Goal: Task Accomplishment & Management: Use online tool/utility

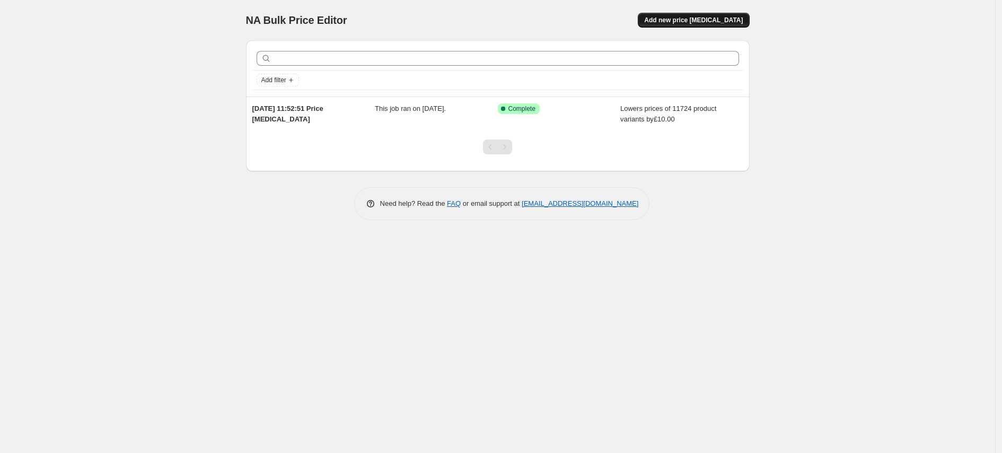
click at [694, 16] on span "Add new price [MEDICAL_DATA]" at bounding box center [693, 20] width 99 height 8
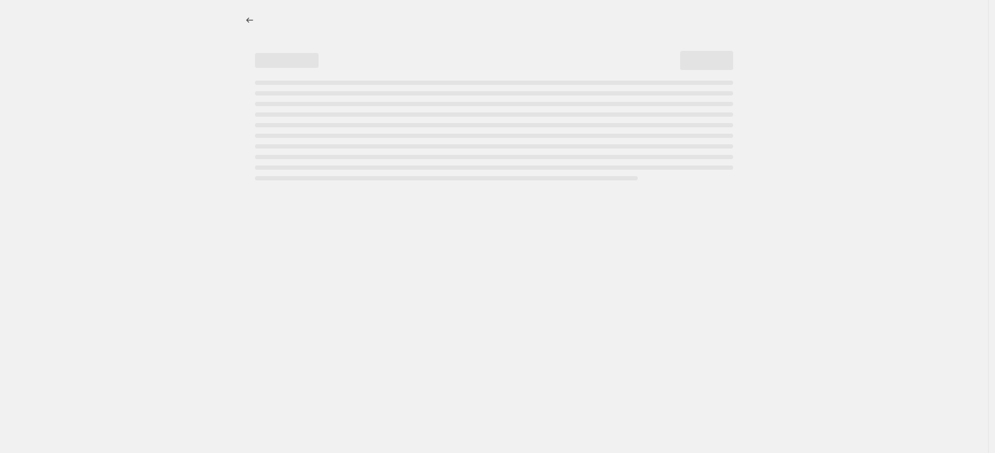
select select "percentage"
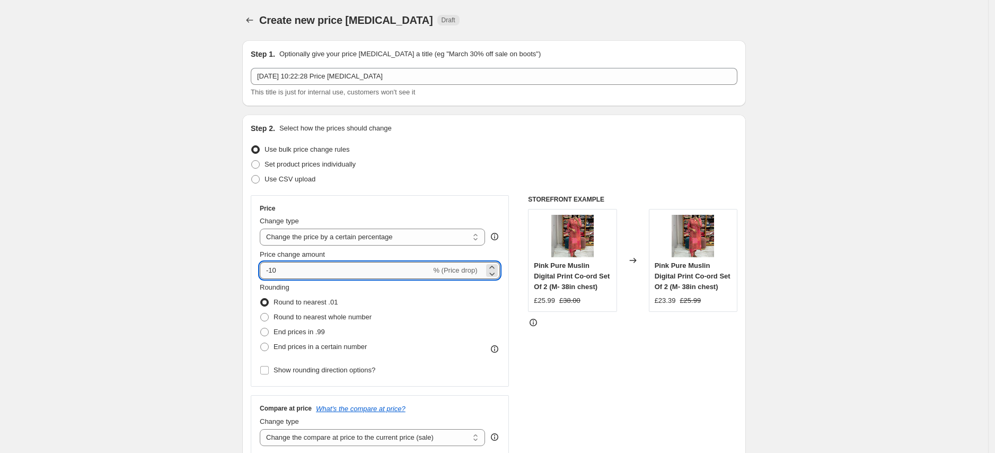
click at [291, 273] on input "-10" at bounding box center [345, 270] width 171 height 17
type input "-1"
type input "-5"
click at [741, 194] on div "Step 2. Select how the prices should change Use bulk price change rules Set pro…" at bounding box center [494, 301] width 504 height 372
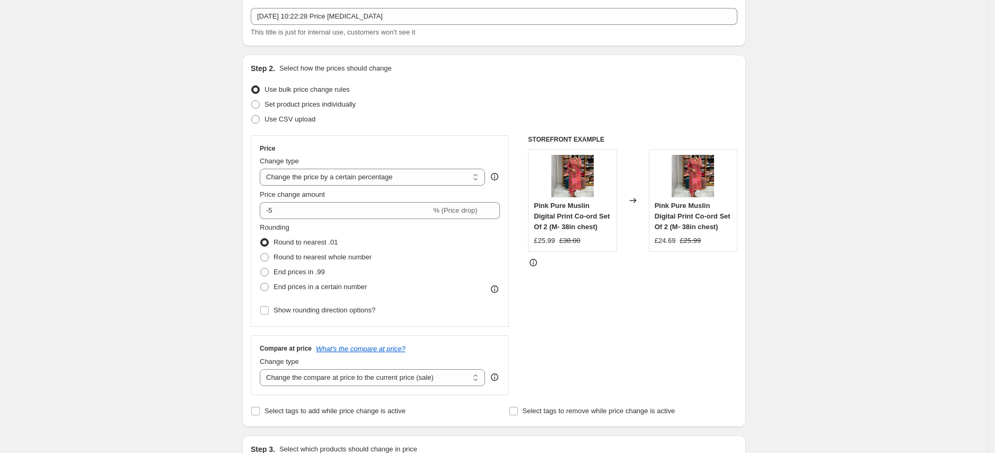
scroll to position [180, 0]
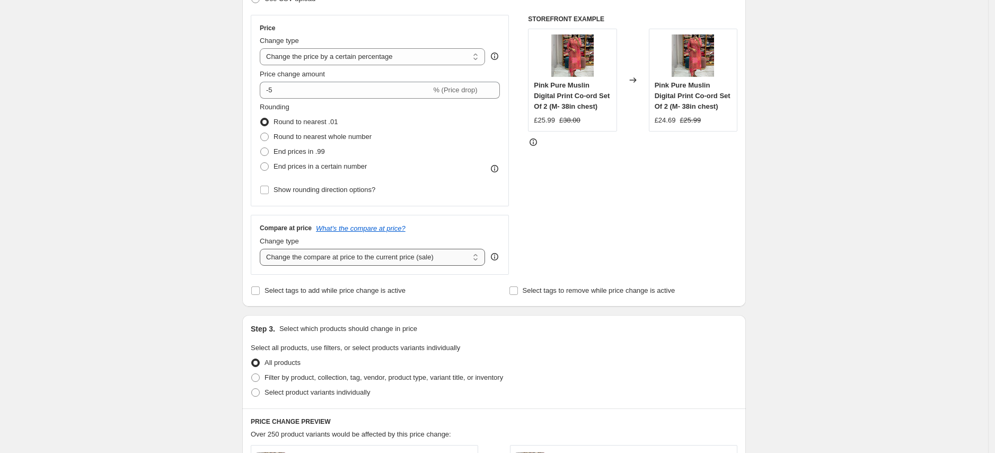
click at [411, 262] on select "Change the compare at price to the current price (sale) Change the compare at p…" at bounding box center [372, 257] width 225 height 17
select select "percentage"
click at [263, 249] on select "Change the compare at price to the current price (sale) Change the compare at p…" at bounding box center [372, 257] width 225 height 17
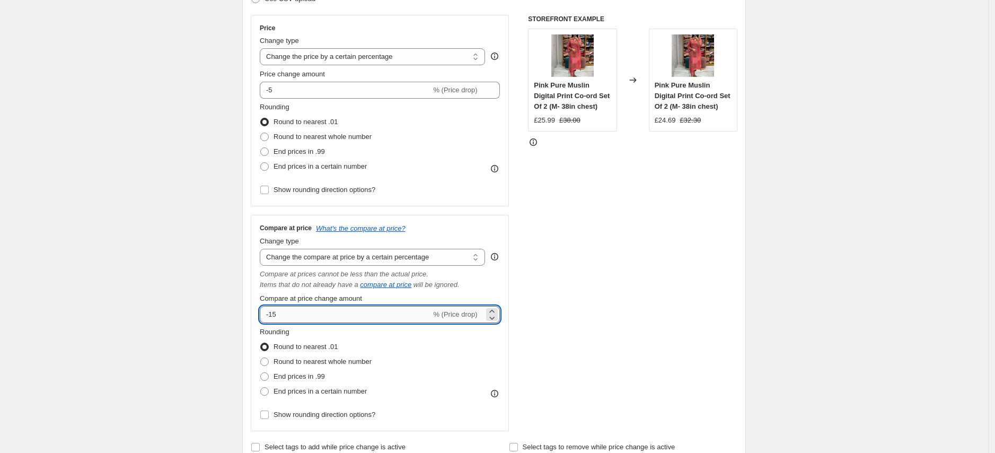
click at [325, 322] on input "-15" at bounding box center [345, 314] width 171 height 17
drag, startPoint x: 325, startPoint y: 322, endPoint x: 247, endPoint y: 309, distance: 79.1
click at [247, 309] on div "Step 2. Select how the prices should change Use bulk price change rules Set pro…" at bounding box center [494, 198] width 504 height 529
type input "40"
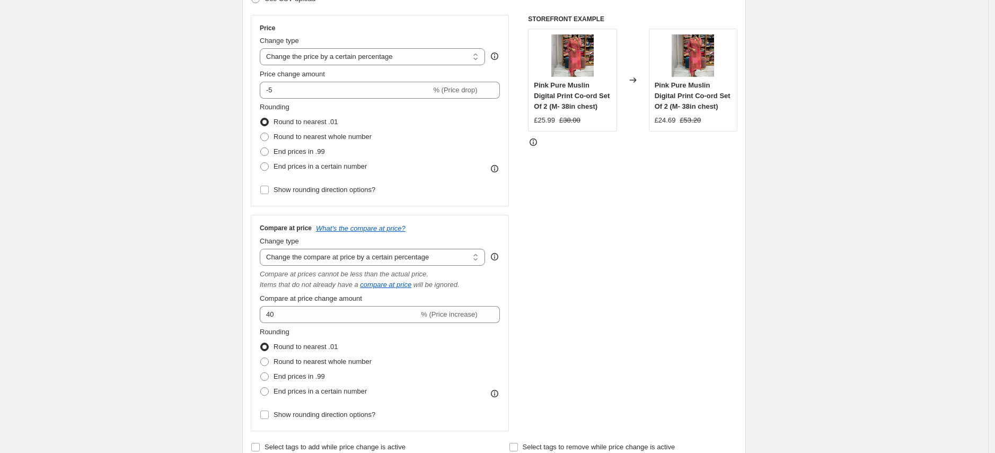
click at [589, 301] on div "STOREFRONT EXAMPLE Pink Pure Muslin Digital Print Co-ord Set Of 2 (M- 38in ches…" at bounding box center [632, 223] width 209 height 416
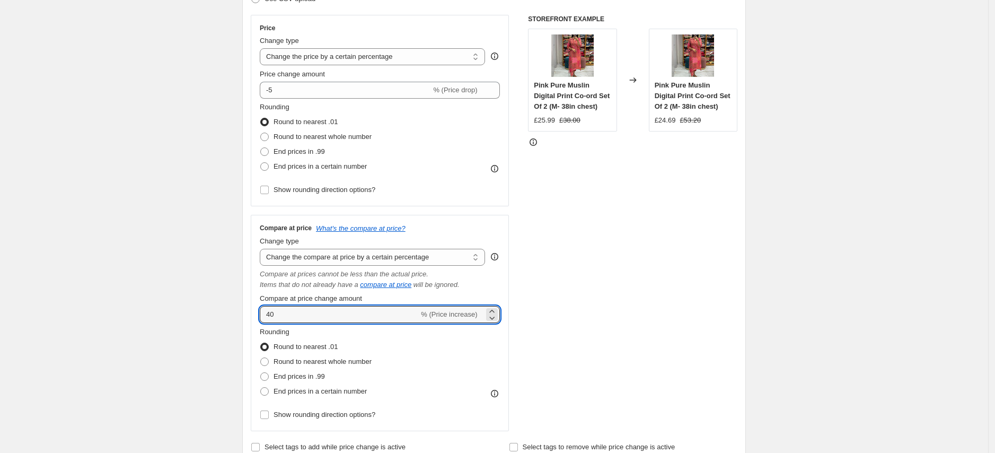
drag, startPoint x: 284, startPoint y: 313, endPoint x: 235, endPoint y: 310, distance: 48.9
click at [235, 310] on div "Create new price change job. This page is ready Create new price change job Dra…" at bounding box center [494, 435] width 529 height 1230
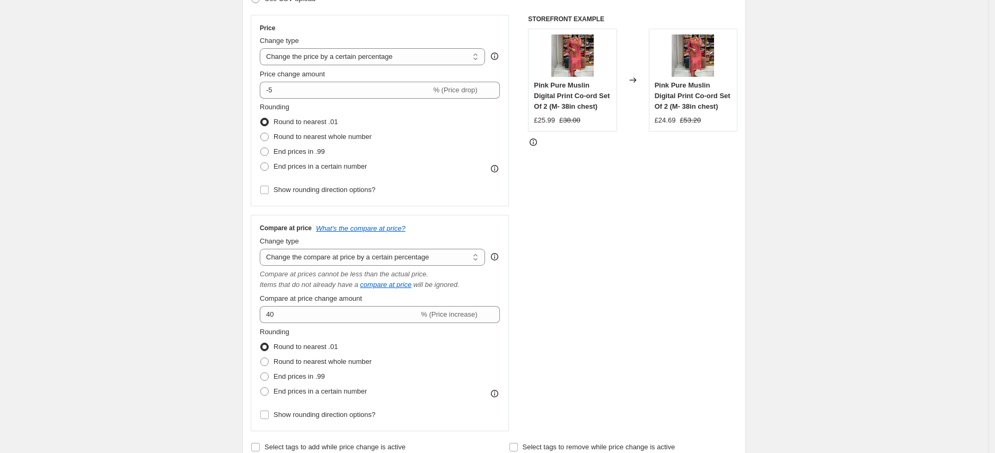
click at [605, 340] on div "STOREFRONT EXAMPLE Pink Pure Muslin Digital Print Co-ord Set Of 2 (M- 38in ches…" at bounding box center [632, 223] width 209 height 416
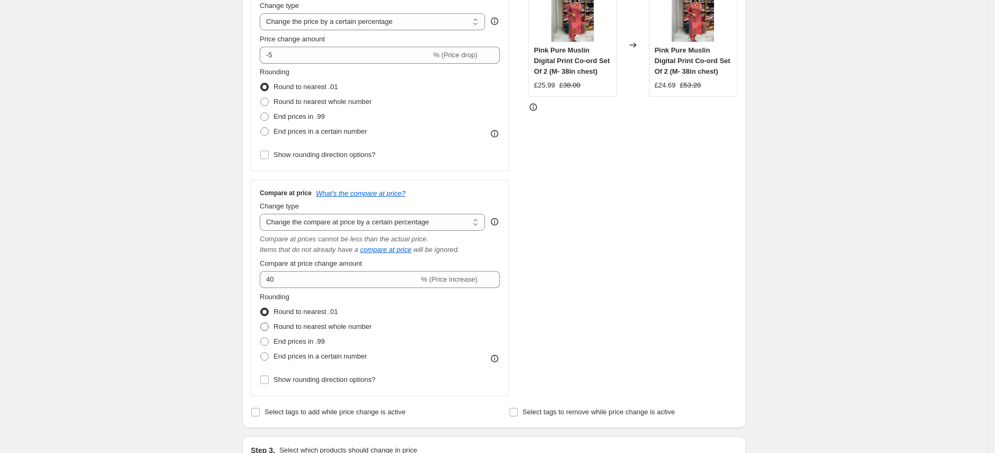
click at [344, 327] on span "Round to nearest whole number" at bounding box center [323, 326] width 98 height 8
click at [261, 323] on input "Round to nearest whole number" at bounding box center [260, 322] width 1 height 1
radio input "true"
click at [647, 308] on div "STOREFRONT EXAMPLE Pink Pure Muslin Digital Print Co-ord Set Of 2 (M- 38in ches…" at bounding box center [632, 188] width 209 height 416
click at [361, 353] on span "End prices in a certain number" at bounding box center [320, 356] width 93 height 8
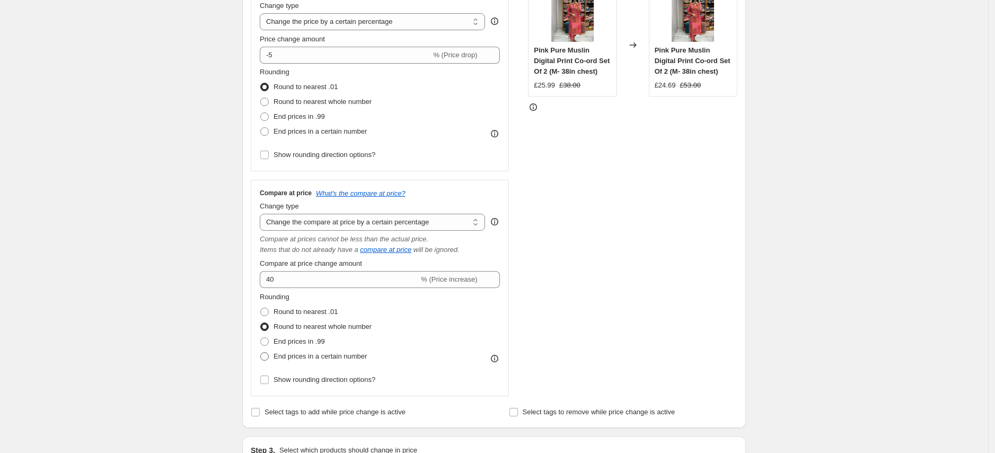
click at [261, 353] on input "End prices in a certain number" at bounding box center [260, 352] width 1 height 1
radio input "true"
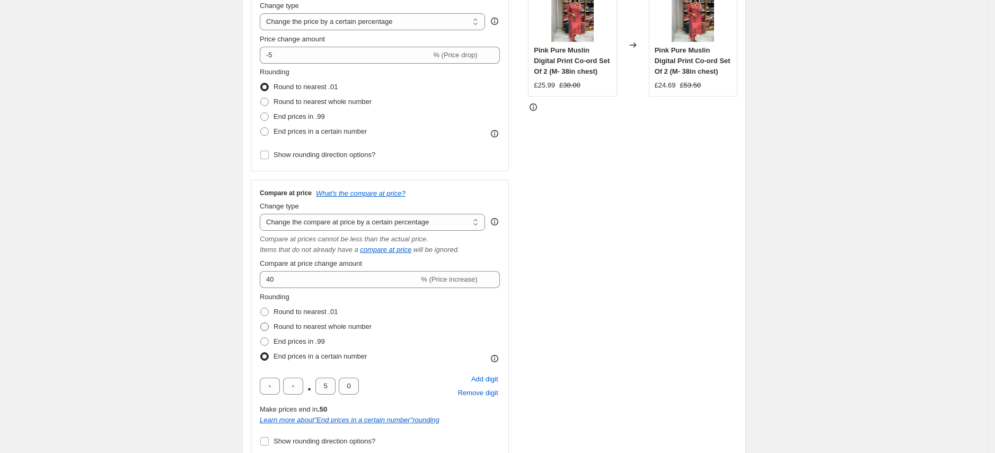
click at [336, 322] on span "Round to nearest whole number" at bounding box center [323, 326] width 98 height 8
click at [261, 322] on input "Round to nearest whole number" at bounding box center [260, 322] width 1 height 1
radio input "true"
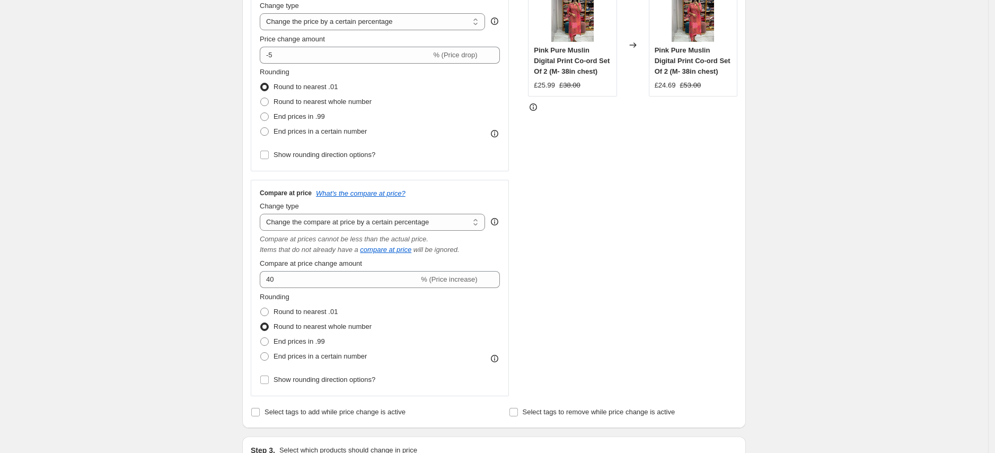
click at [645, 293] on div "STOREFRONT EXAMPLE Pink Pure Muslin Digital Print Co-ord Set Of 2 (M- 38in ches…" at bounding box center [632, 188] width 209 height 416
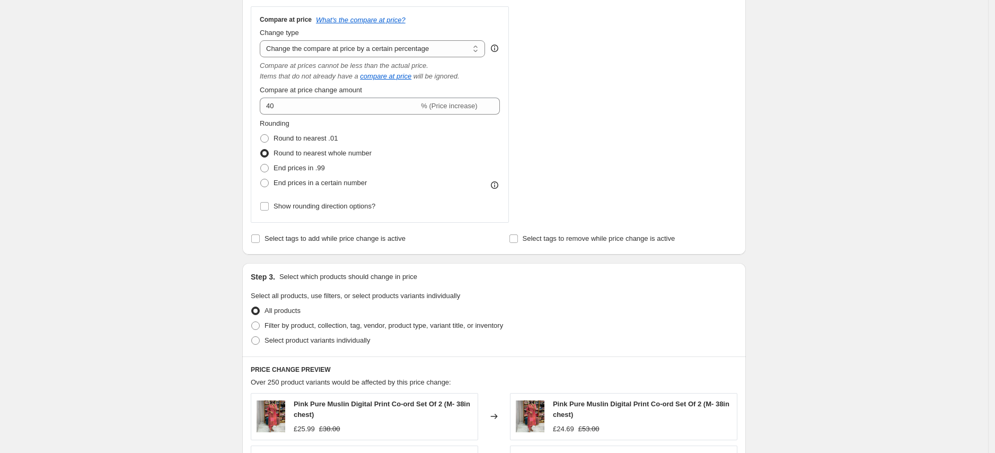
scroll to position [414, 0]
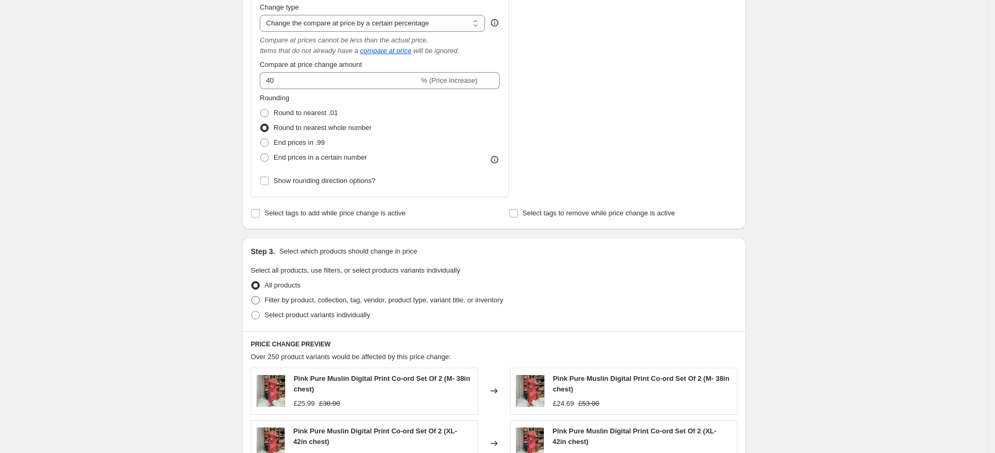
click at [395, 300] on span "Filter by product, collection, tag, vendor, product type, variant title, or inv…" at bounding box center [384, 300] width 239 height 8
click at [252, 296] on input "Filter by product, collection, tag, vendor, product type, variant title, or inv…" at bounding box center [251, 296] width 1 height 1
radio input "true"
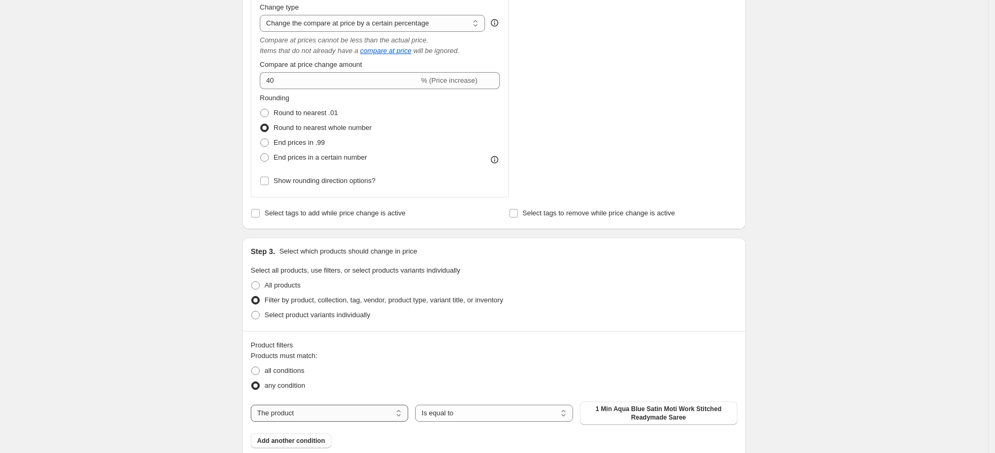
click at [333, 413] on select "The product The product's collection The product's tag The product's vendor The…" at bounding box center [330, 413] width 158 height 17
select select "vendor"
click at [711, 410] on button "2-3 DAYS DELIVERY" at bounding box center [659, 410] width 158 height 15
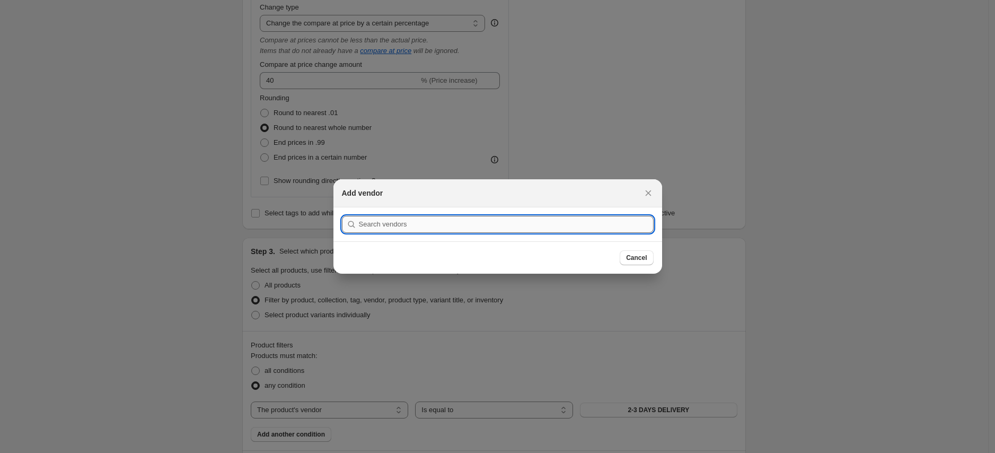
click at [623, 223] on input ":r2q:" at bounding box center [506, 224] width 295 height 17
click at [462, 220] on input ":r2q:" at bounding box center [506, 224] width 295 height 17
click at [547, 194] on div "Add vendor" at bounding box center [488, 193] width 293 height 11
click at [519, 222] on input ":r2q:" at bounding box center [506, 224] width 295 height 17
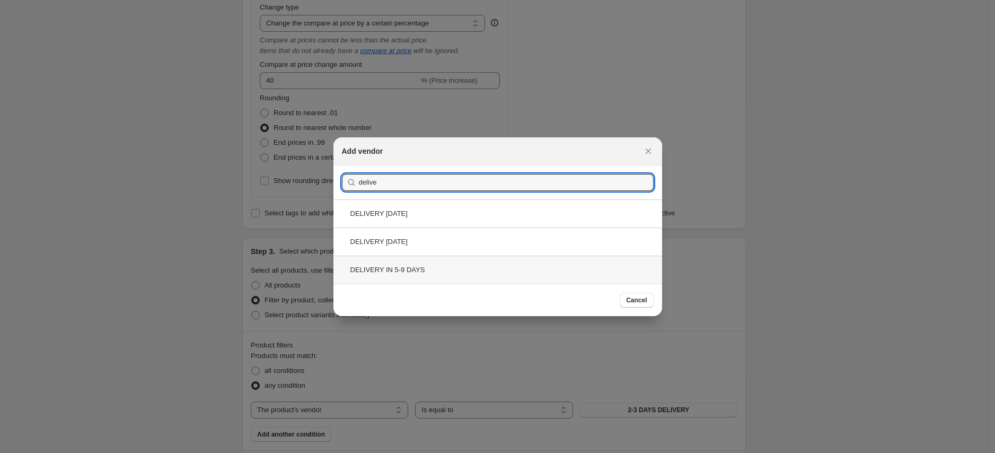
type input "delive"
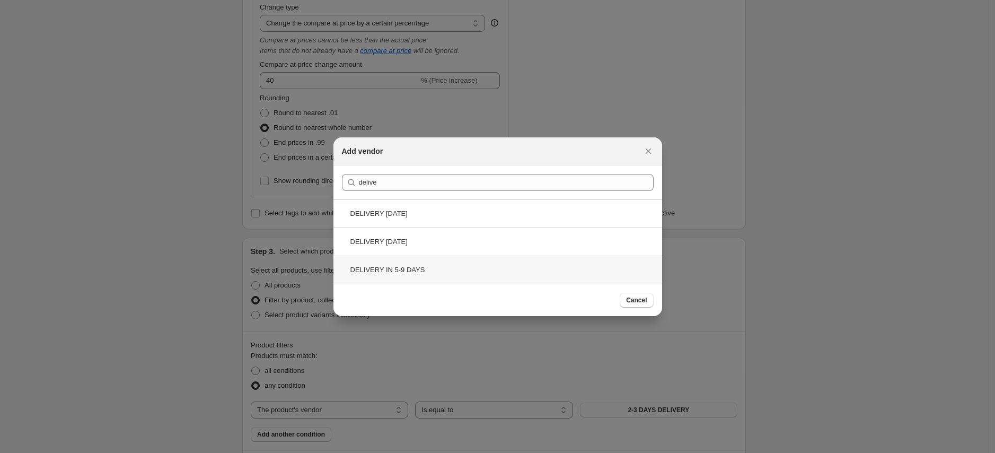
click at [487, 263] on div "DELIVERY IN 5-9 DAYS" at bounding box center [498, 270] width 329 height 28
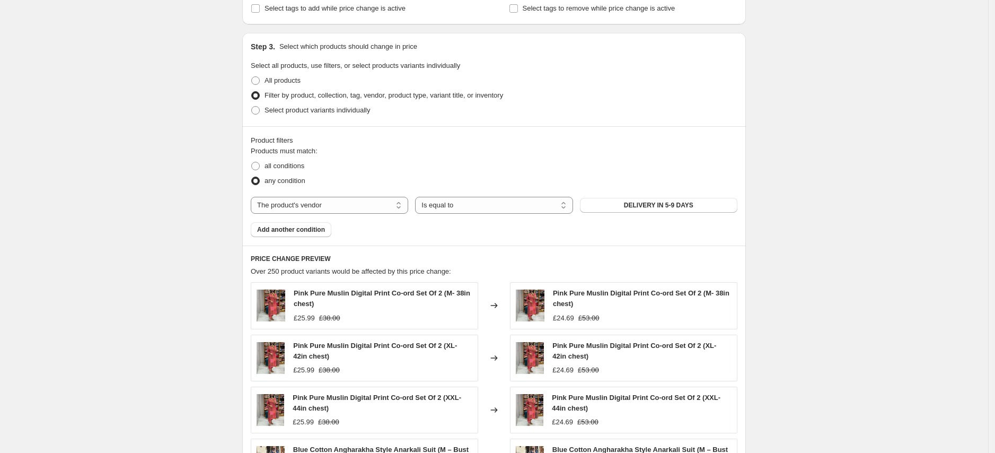
scroll to position [584, 0]
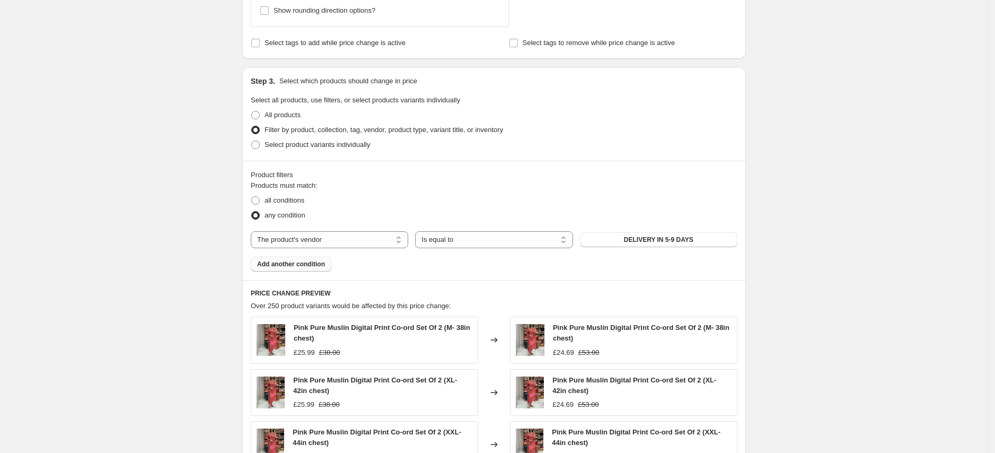
click at [301, 260] on span "Add another condition" at bounding box center [291, 264] width 68 height 8
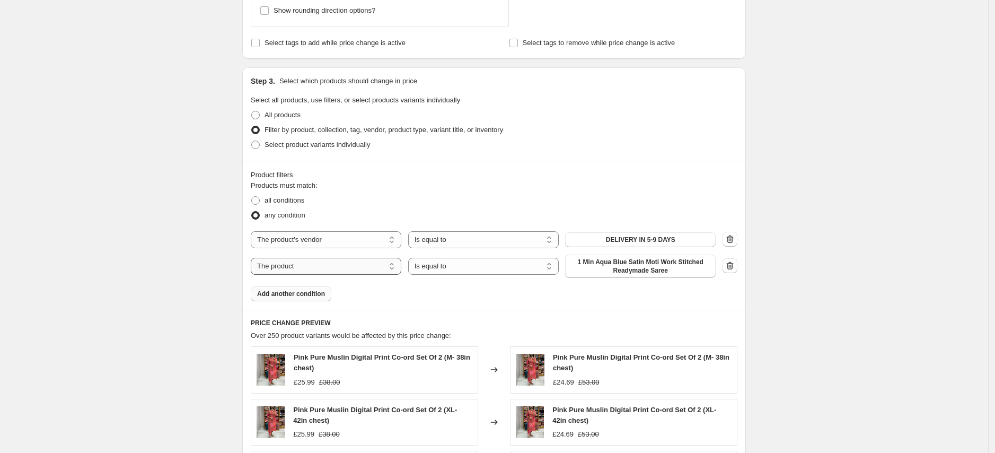
click at [340, 268] on select "The product The product's collection The product's tag The product's vendor The…" at bounding box center [326, 266] width 151 height 17
select select "product_status"
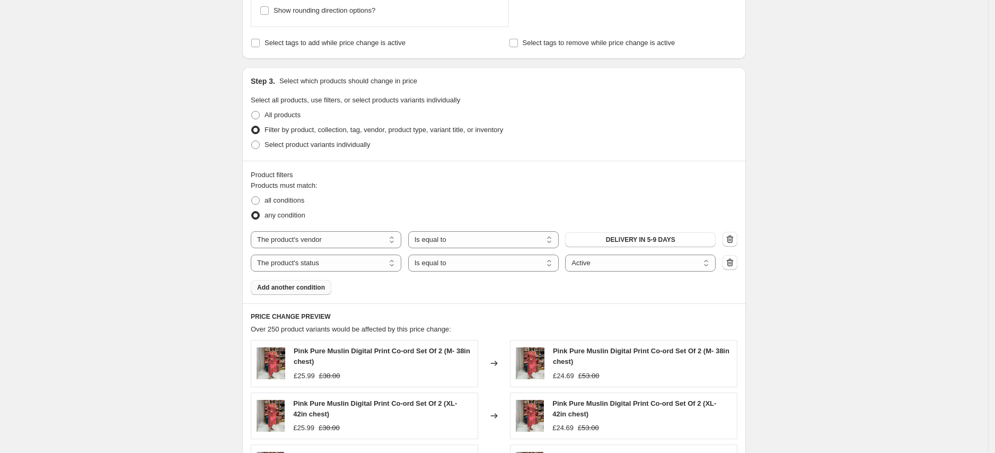
click at [798, 310] on div "Create new price change job. This page is ready Create new price change job Dra…" at bounding box center [494, 102] width 989 height 1373
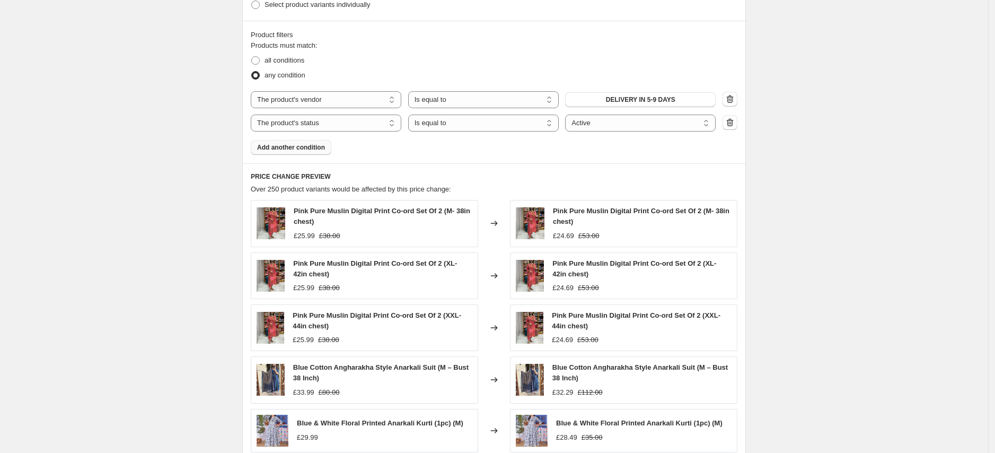
scroll to position [707, 0]
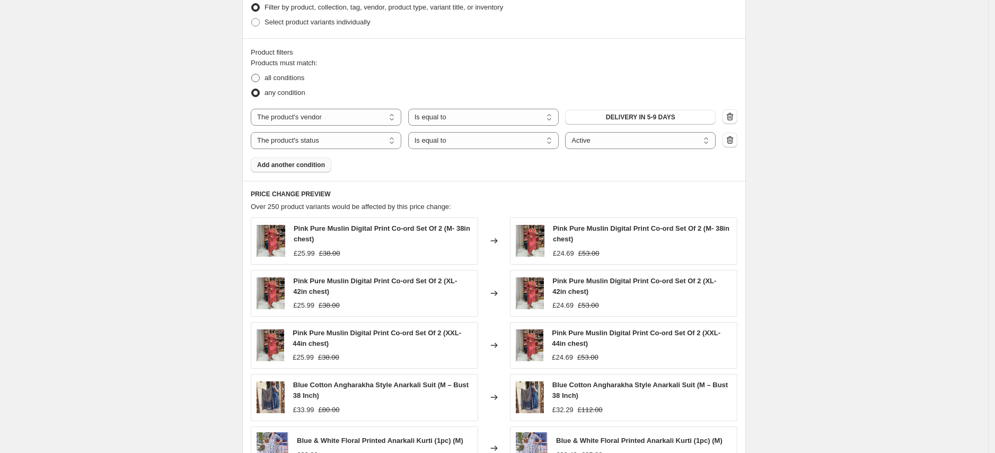
click at [300, 80] on span "all conditions" at bounding box center [285, 78] width 40 height 8
click at [252, 74] on input "all conditions" at bounding box center [251, 74] width 1 height 1
radio input "true"
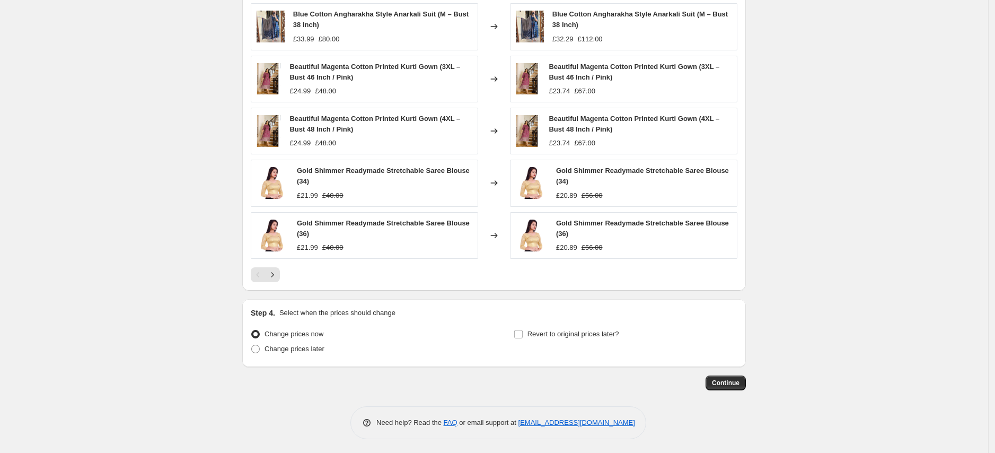
scroll to position [924, 0]
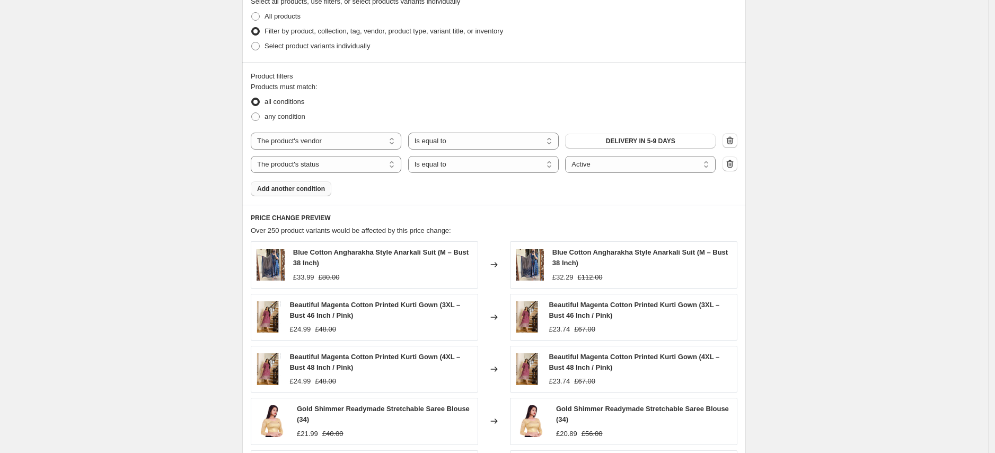
scroll to position [557, 0]
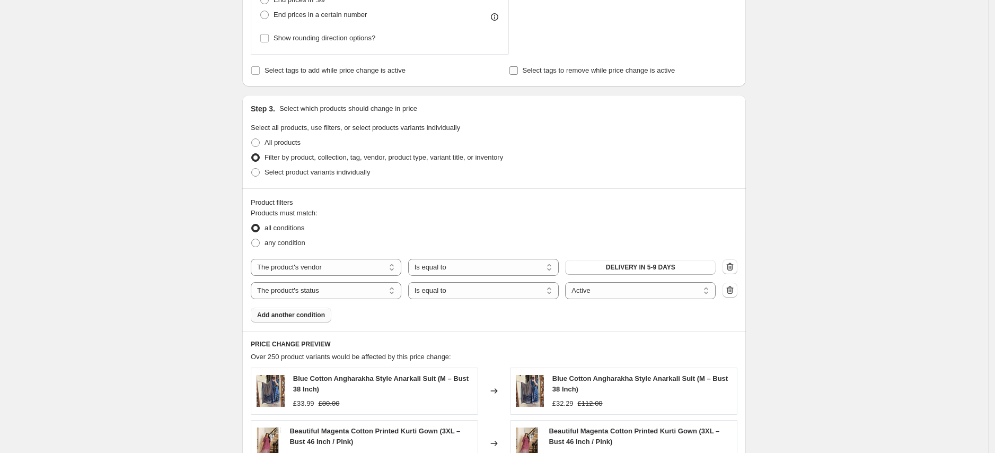
click at [532, 72] on span "Select tags to remove while price change is active" at bounding box center [599, 70] width 153 height 8
click at [518, 72] on input "Select tags to remove while price change is active" at bounding box center [514, 70] width 8 height 8
checkbox input "true"
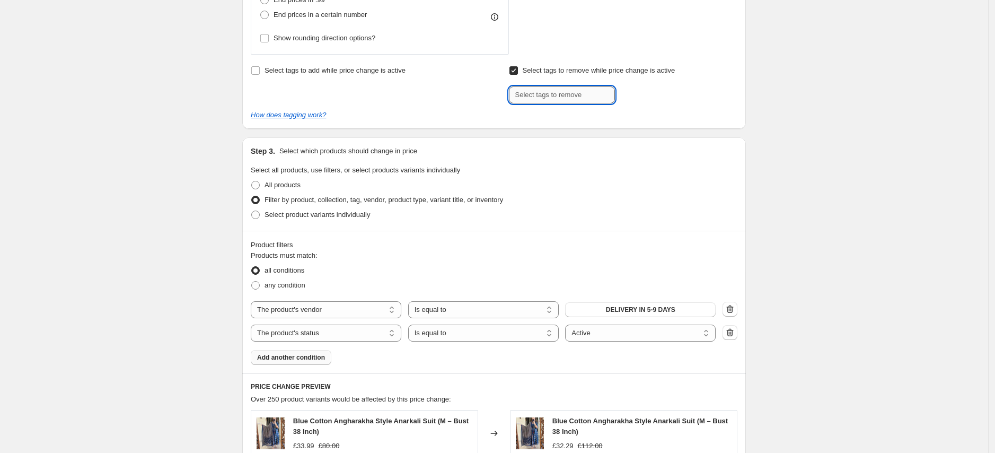
click at [551, 95] on input "text" at bounding box center [562, 94] width 106 height 17
type input "5POUNDOFF"
click at [660, 92] on span "5POUNDOFF" at bounding box center [657, 93] width 39 height 7
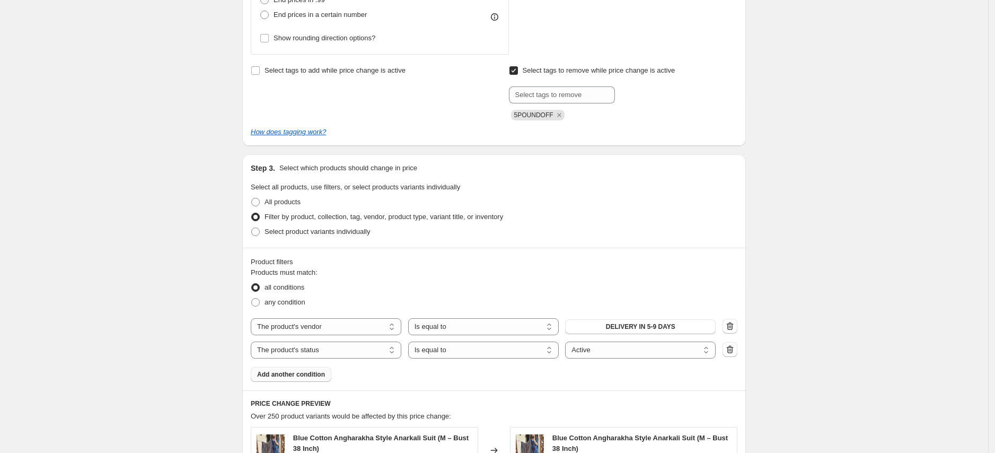
click at [286, 375] on span "Add another condition" at bounding box center [291, 374] width 68 height 8
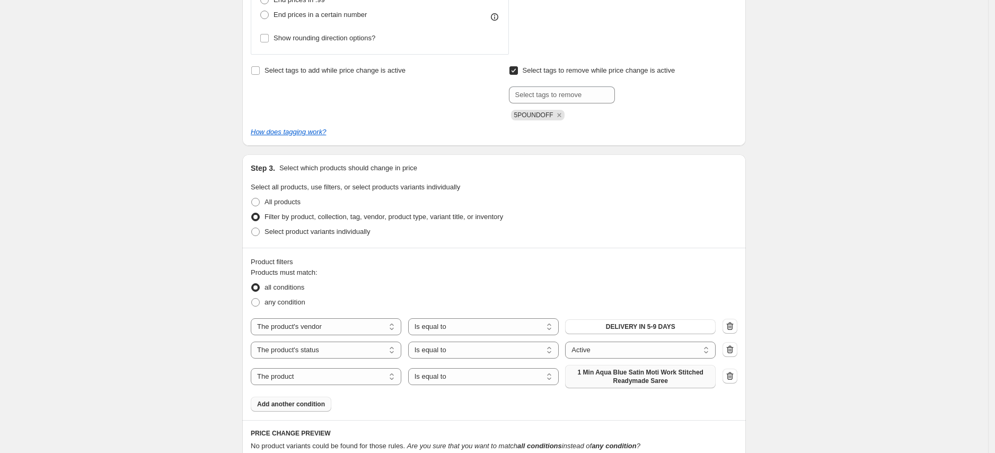
click at [639, 374] on span "1 Min Aqua Blue Satin Moti Work Stitched Readymade Saree" at bounding box center [641, 376] width 138 height 17
click at [322, 373] on select "The product The product's collection The product's tag The product's vendor The…" at bounding box center [326, 376] width 151 height 17
select select "vendor"
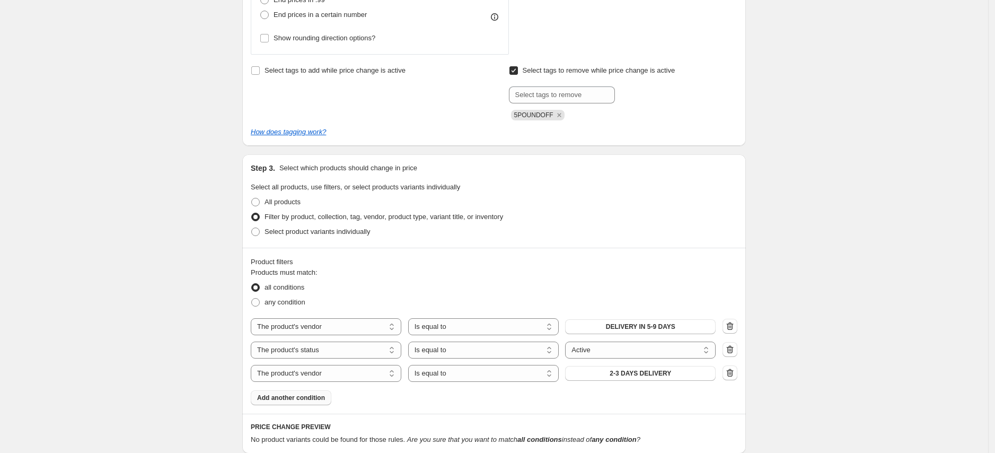
click at [829, 396] on div "Create new price change job. This page is ready Create new price change job Dra…" at bounding box center [494, 30] width 989 height 1175
click at [659, 374] on span "2-3 DAYS DELIVERY" at bounding box center [641, 373] width 62 height 8
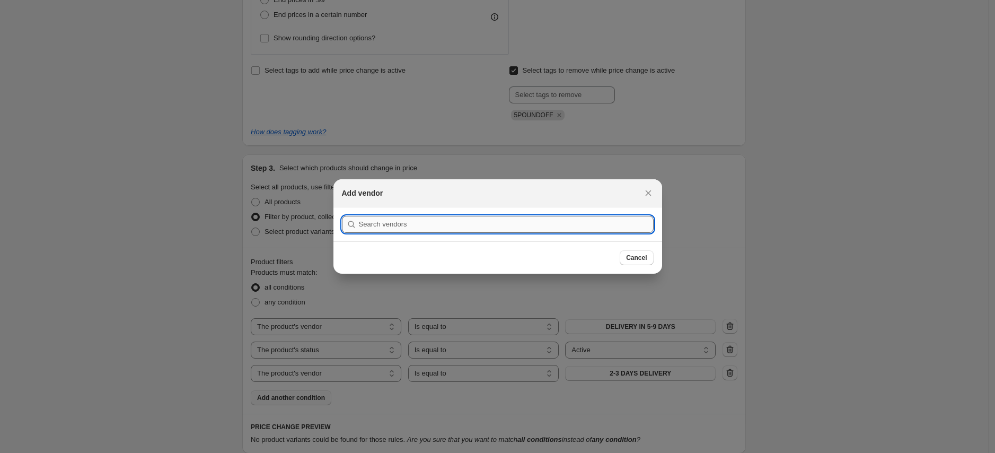
click at [466, 228] on input ":r34:" at bounding box center [506, 224] width 295 height 17
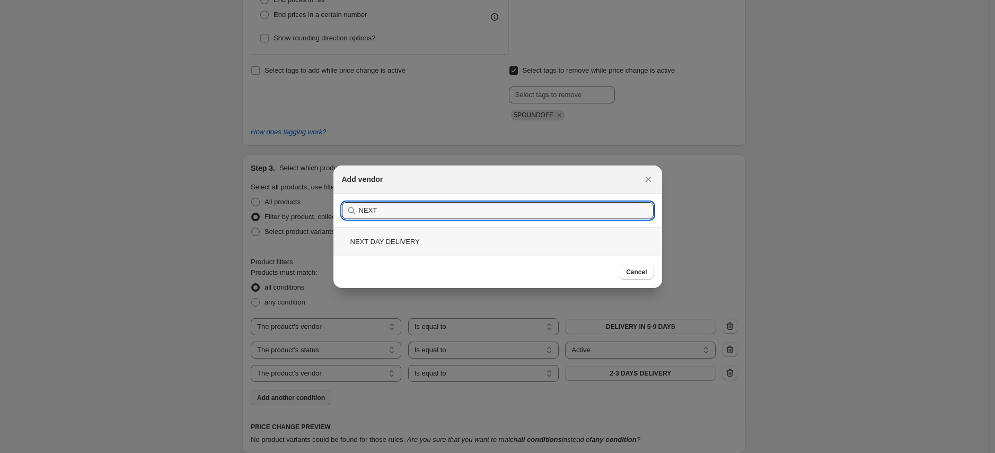
type input "NEXT"
click at [431, 239] on div "NEXT DAY DELIVERY" at bounding box center [498, 242] width 329 height 28
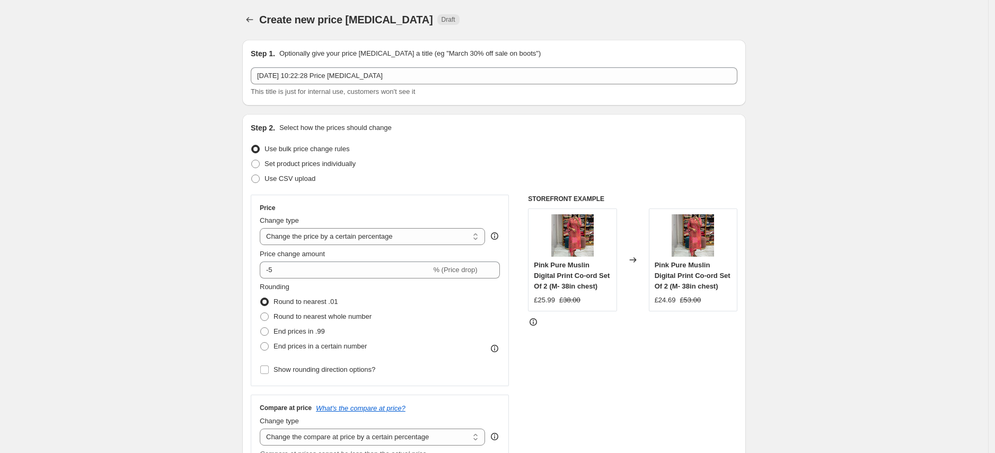
scroll to position [0, 0]
click at [345, 318] on span "Round to nearest whole number" at bounding box center [323, 317] width 98 height 8
click at [261, 313] on input "Round to nearest whole number" at bounding box center [260, 313] width 1 height 1
radio input "true"
click at [309, 330] on span "End prices in .99" at bounding box center [299, 332] width 51 height 8
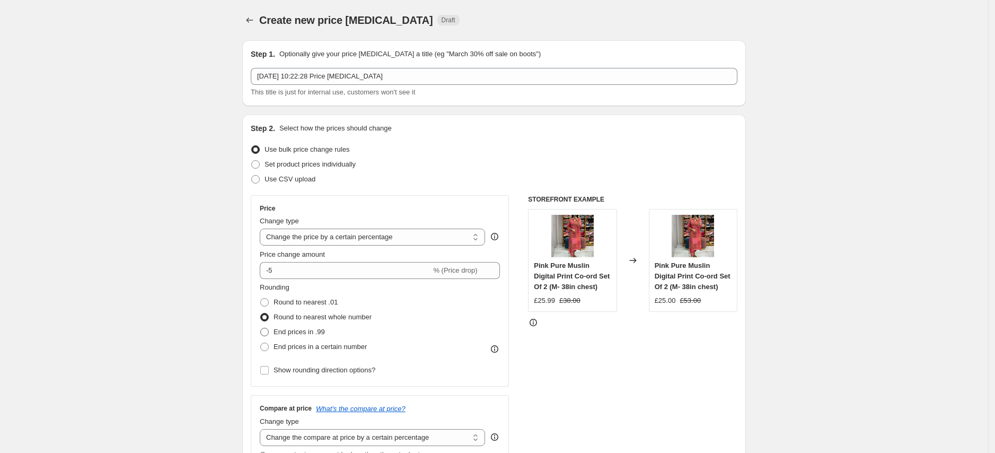
click at [261, 328] on input "End prices in .99" at bounding box center [260, 328] width 1 height 1
radio input "true"
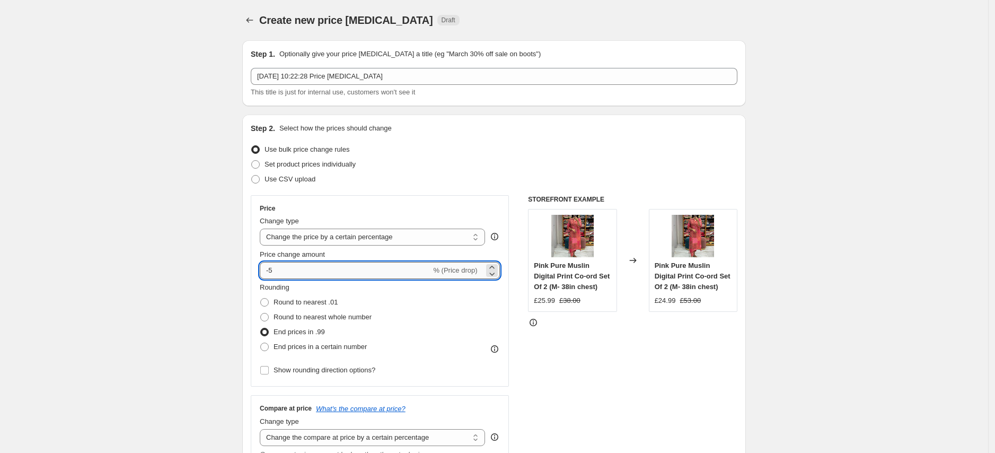
click at [307, 276] on input "-5" at bounding box center [345, 270] width 171 height 17
type input "-6"
click at [626, 364] on div "STOREFRONT EXAMPLE Pink Pure Muslin Digital Print Co-ord Set Of 2 (M- 38in ches…" at bounding box center [632, 403] width 209 height 416
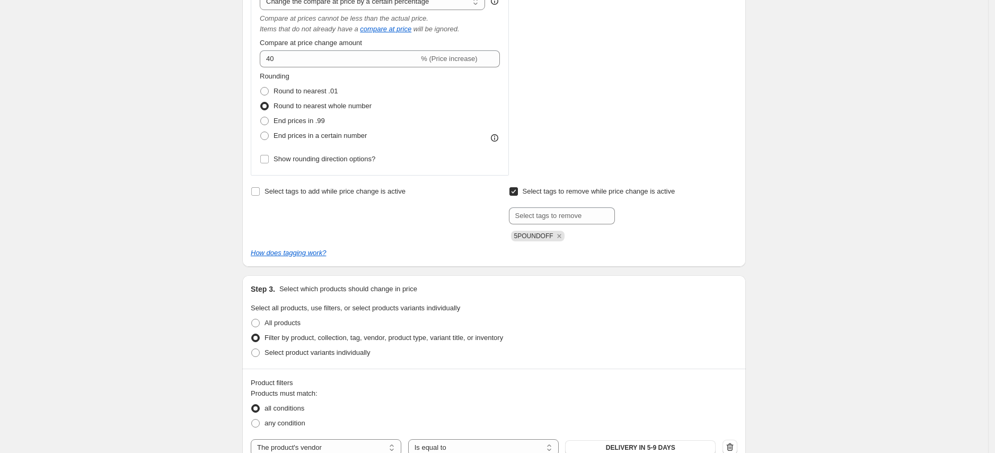
scroll to position [722, 0]
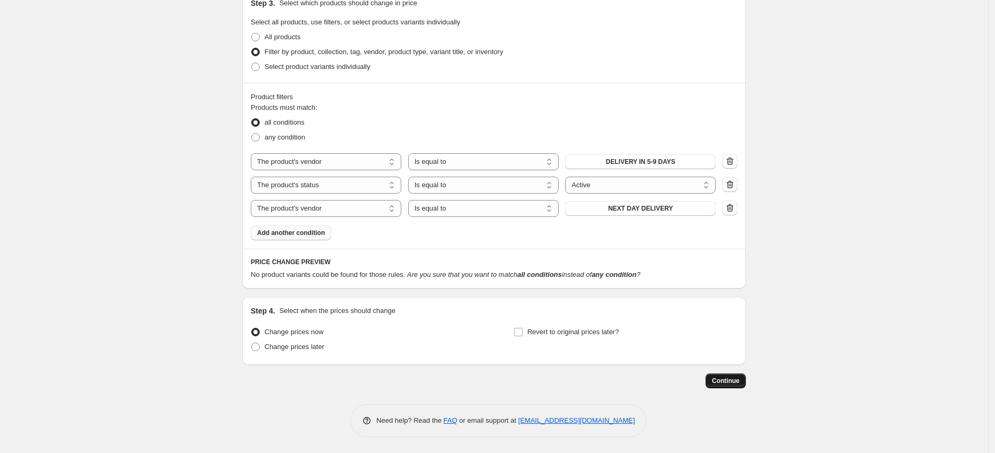
click at [740, 381] on span "Continue" at bounding box center [726, 381] width 28 height 8
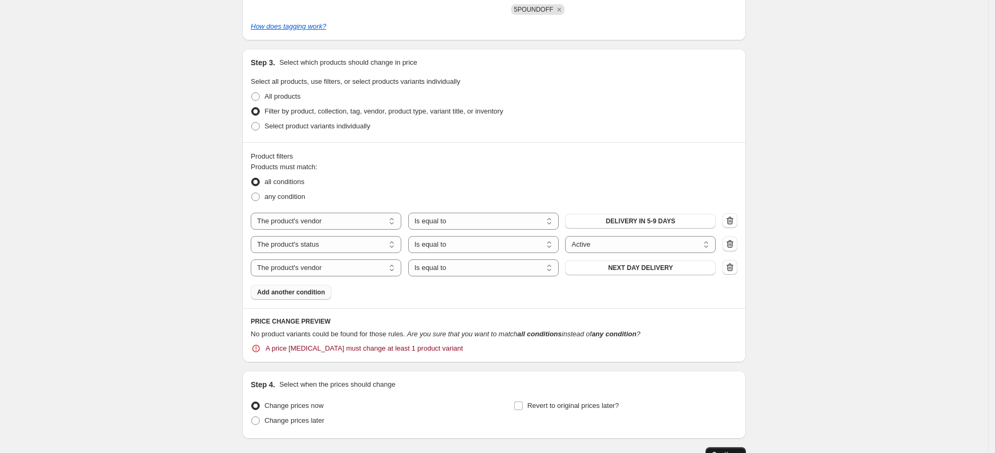
scroll to position [0, 0]
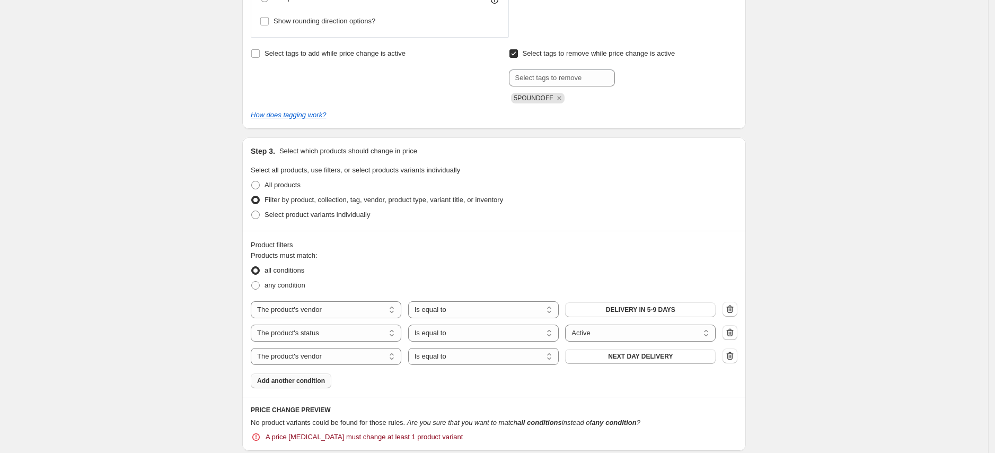
scroll to position [687, 0]
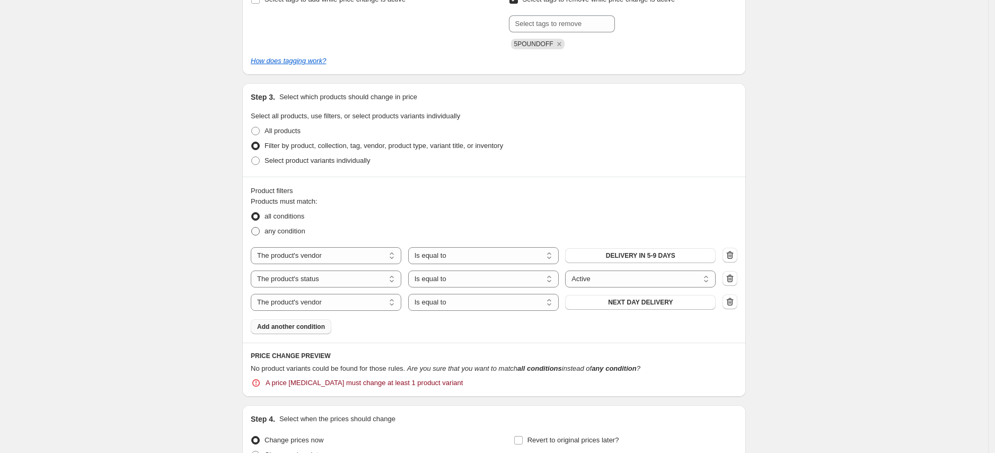
click at [290, 231] on span "any condition" at bounding box center [285, 231] width 41 height 8
click at [252, 228] on input "any condition" at bounding box center [251, 227] width 1 height 1
radio input "true"
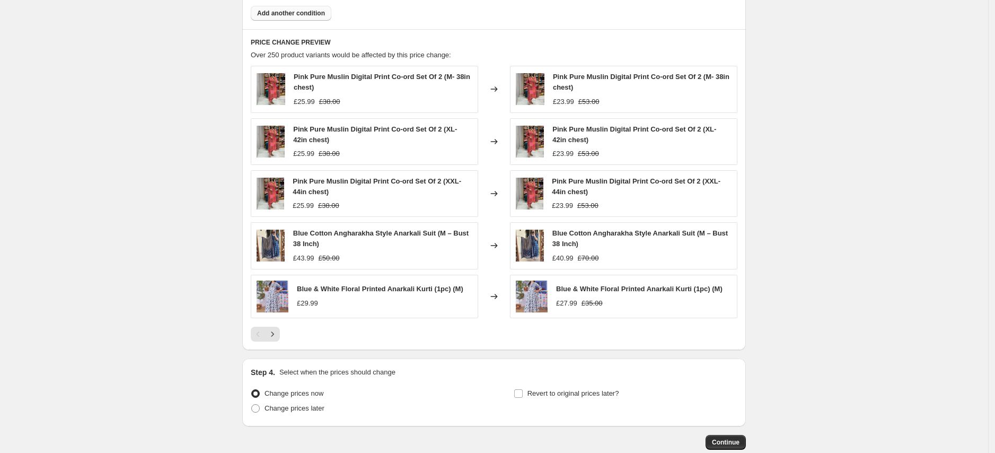
scroll to position [1003, 0]
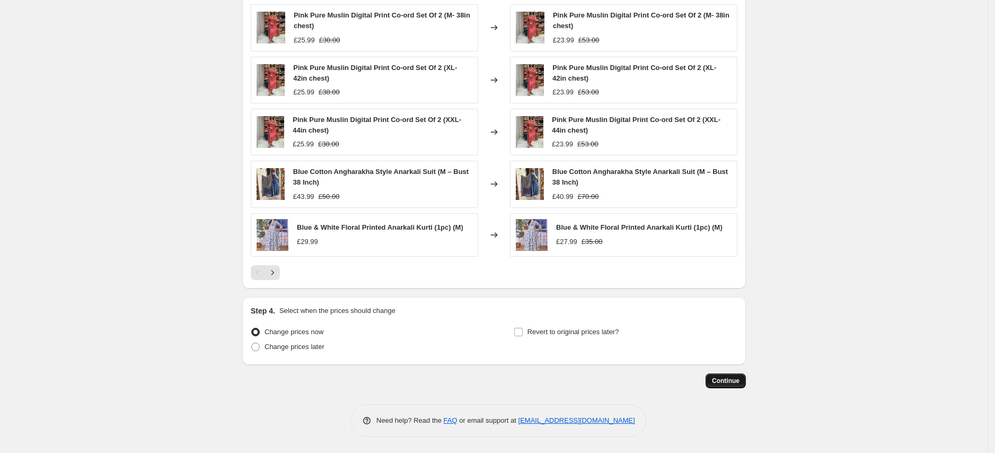
click at [728, 379] on span "Continue" at bounding box center [726, 381] width 28 height 8
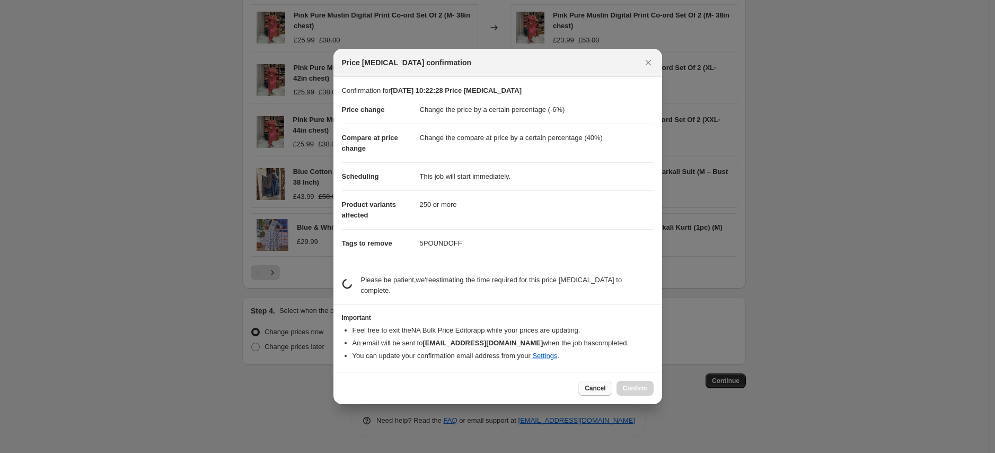
click at [596, 387] on span "Cancel" at bounding box center [595, 388] width 21 height 8
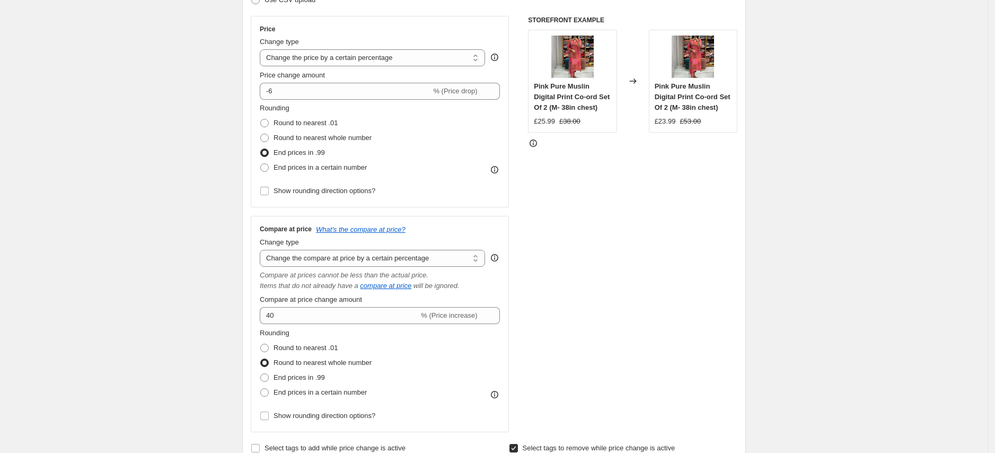
scroll to position [0, 0]
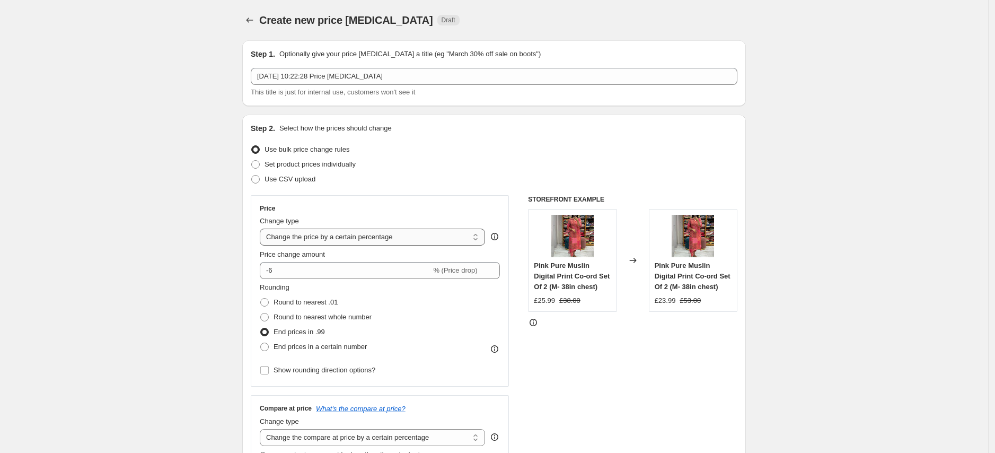
click at [451, 236] on select "Change the price to a certain amount Change the price by a certain amount Chang…" at bounding box center [372, 237] width 225 height 17
select select "by"
click at [263, 229] on select "Change the price to a certain amount Change the price by a certain amount Chang…" at bounding box center [372, 237] width 225 height 17
type input "-10.00"
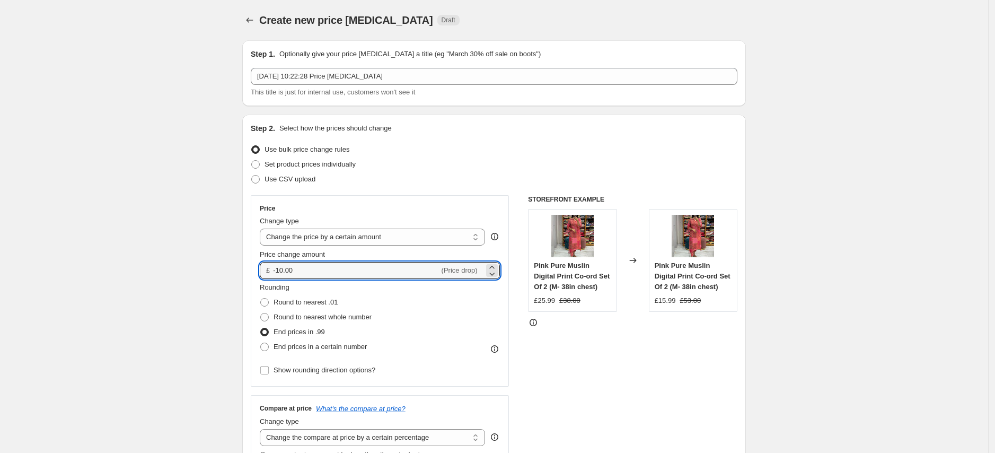
drag, startPoint x: 318, startPoint y: 273, endPoint x: 210, endPoint y: 265, distance: 107.9
type input "-6.00"
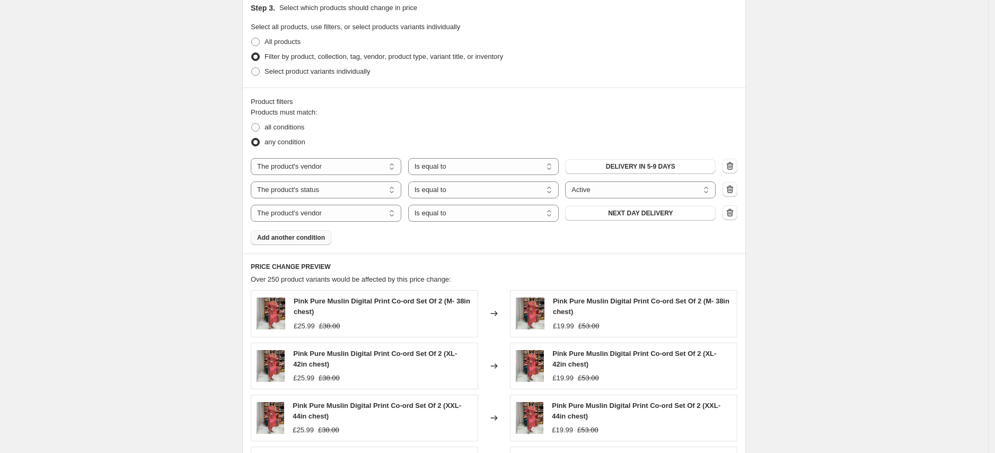
scroll to position [716, 0]
click at [291, 43] on span "All products" at bounding box center [283, 43] width 36 height 8
click at [252, 39] on input "All products" at bounding box center [251, 39] width 1 height 1
radio input "true"
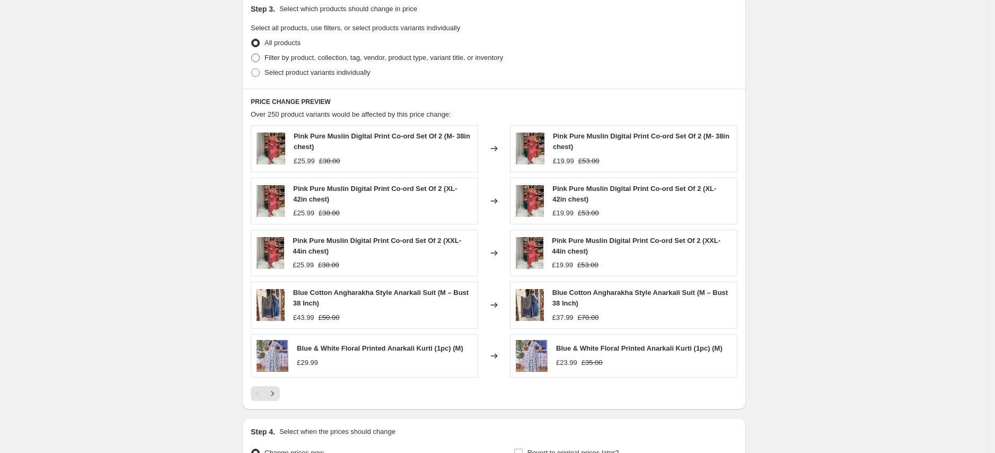
click at [295, 57] on span "Filter by product, collection, tag, vendor, product type, variant title, or inv…" at bounding box center [384, 58] width 239 height 8
click at [252, 54] on input "Filter by product, collection, tag, vendor, product type, variant title, or inv…" at bounding box center [251, 54] width 1 height 1
radio input "true"
select select "vendor"
select select "product_status"
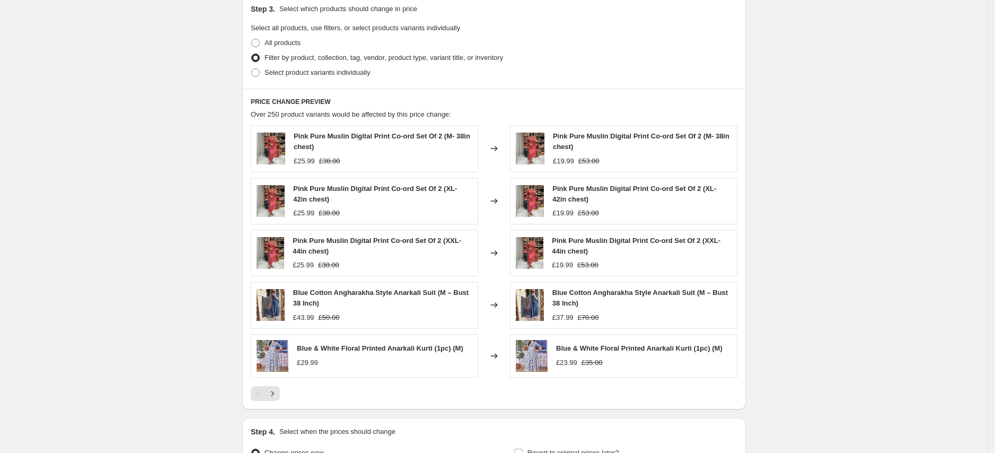
select select "vendor"
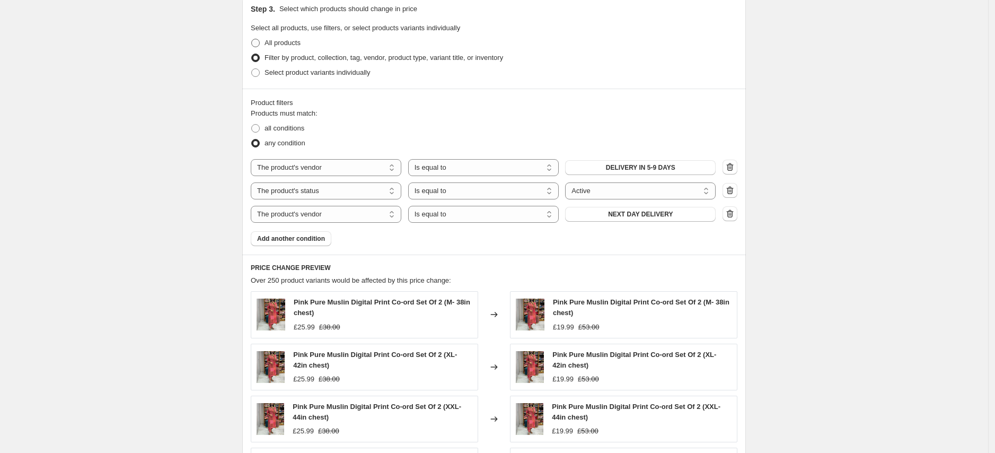
click at [301, 44] on span "All products" at bounding box center [283, 43] width 36 height 8
click at [252, 39] on input "All products" at bounding box center [251, 39] width 1 height 1
radio input "true"
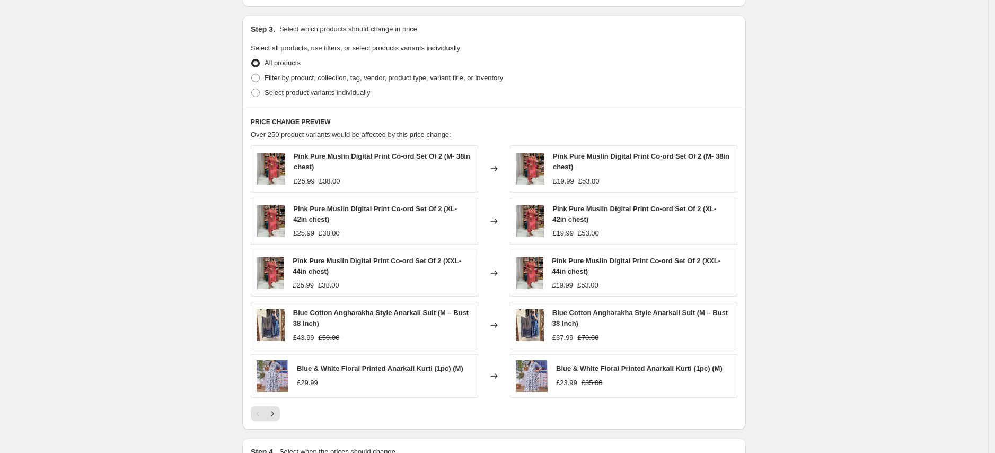
scroll to position [581, 0]
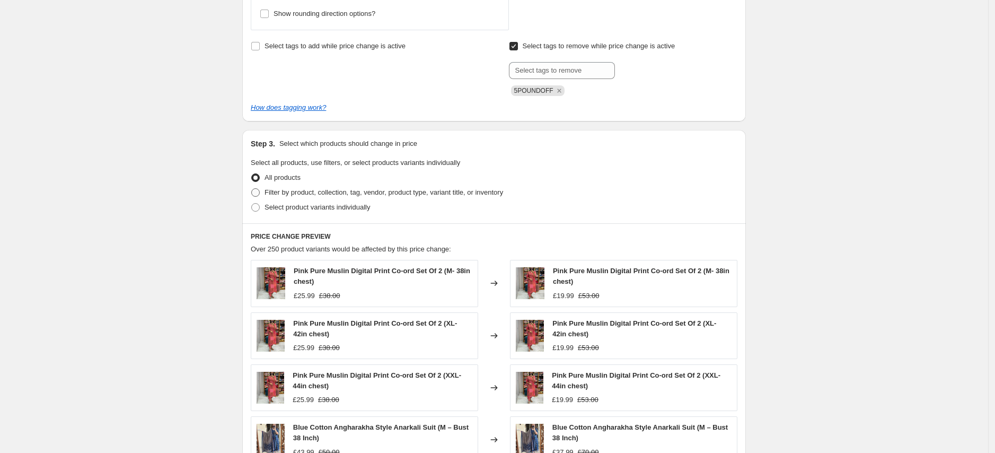
click at [326, 190] on span "Filter by product, collection, tag, vendor, product type, variant title, or inv…" at bounding box center [384, 192] width 239 height 8
click at [252, 189] on input "Filter by product, collection, tag, vendor, product type, variant title, or inv…" at bounding box center [251, 188] width 1 height 1
radio input "true"
select select "vendor"
select select "product_status"
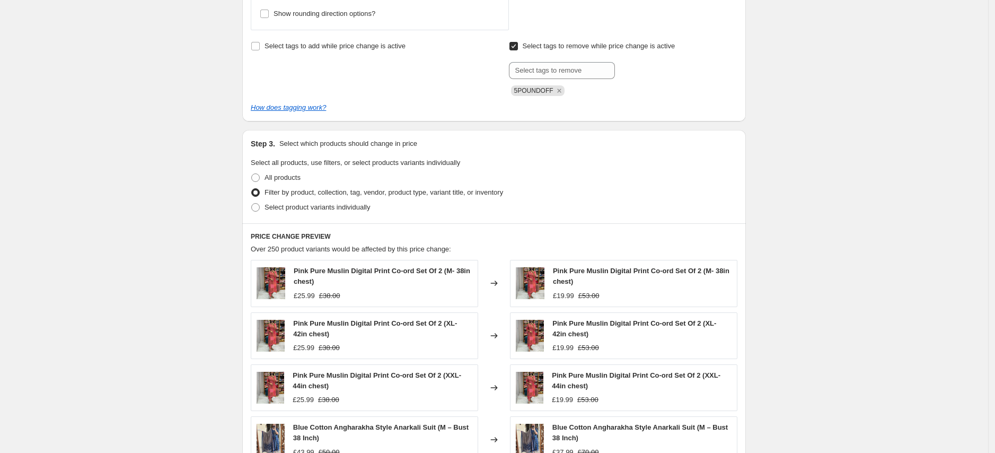
select select "vendor"
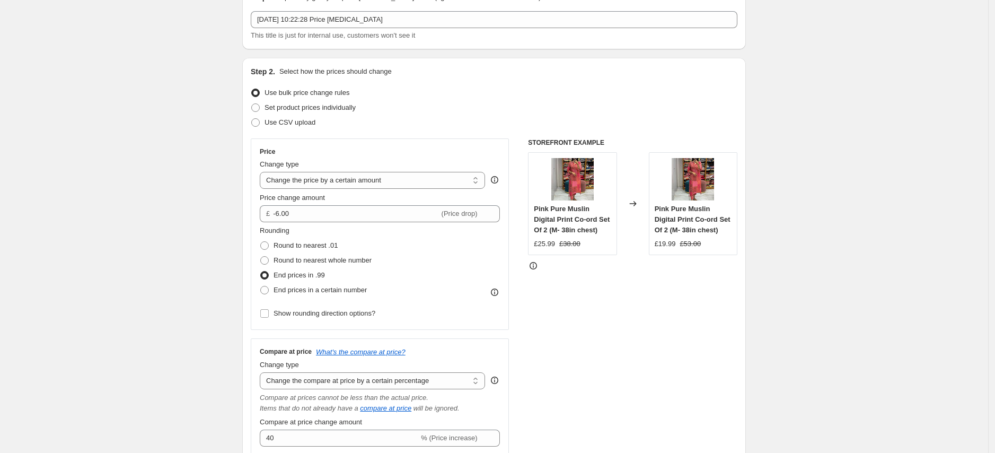
scroll to position [0, 0]
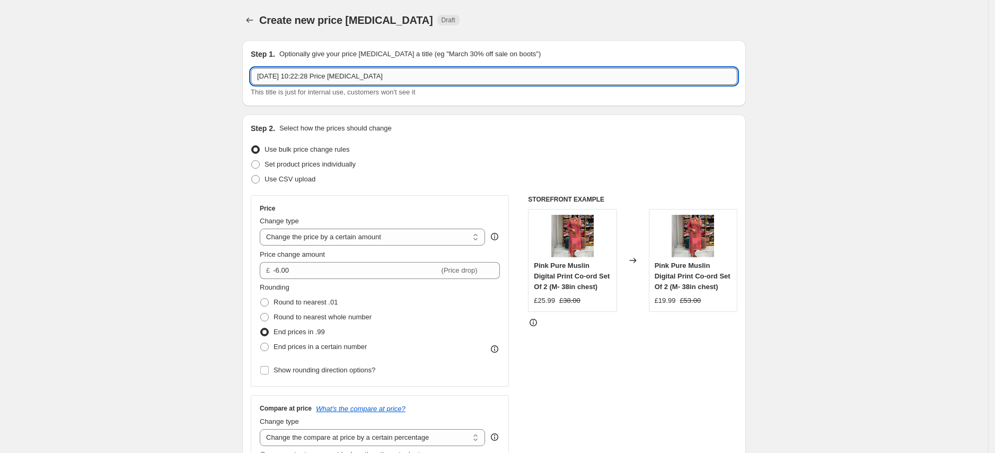
click at [325, 77] on input "19 Sept 2025, 10:22:28 Price change job" at bounding box center [494, 76] width 487 height 17
drag, startPoint x: 309, startPoint y: 76, endPoint x: 335, endPoint y: 80, distance: 26.3
click at [335, 80] on input "19 Sept 2025, 10:22:28 Price change job" at bounding box center [494, 76] width 487 height 17
type input "19 Sept 2025, 11:12 am Price change job"
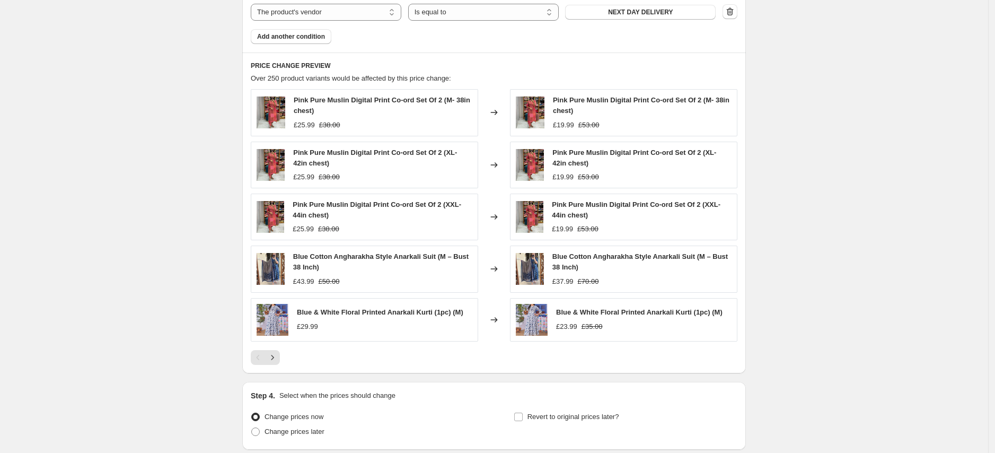
scroll to position [1003, 0]
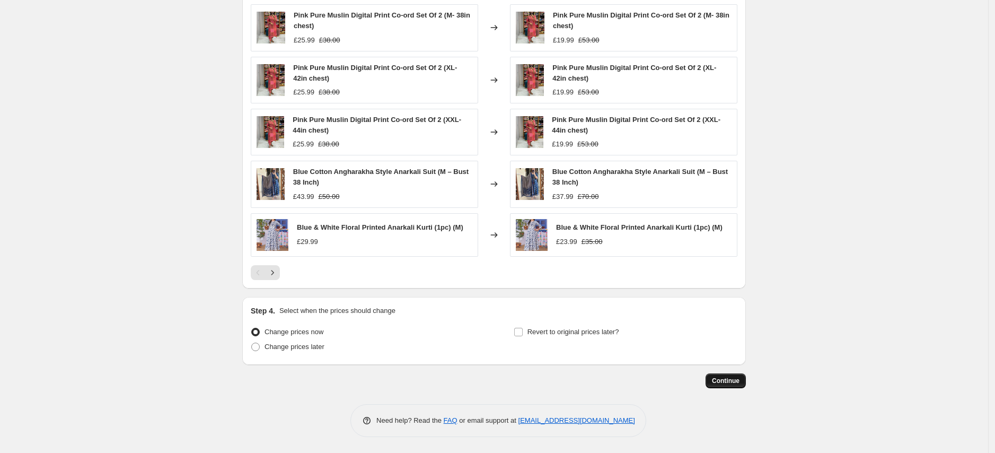
click at [731, 378] on span "Continue" at bounding box center [726, 381] width 28 height 8
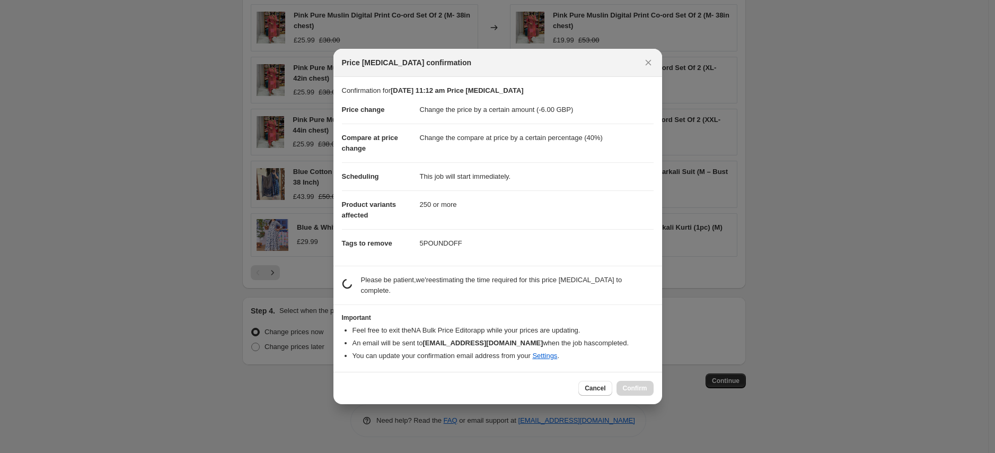
scroll to position [0, 0]
click at [637, 387] on span "Confirm" at bounding box center [635, 388] width 24 height 8
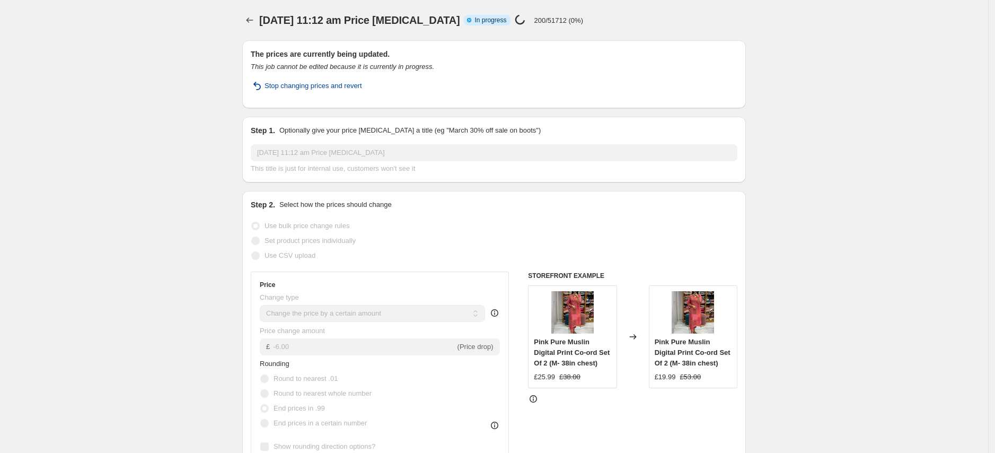
click at [331, 83] on span "Stop changing prices and revert" at bounding box center [314, 86] width 98 height 11
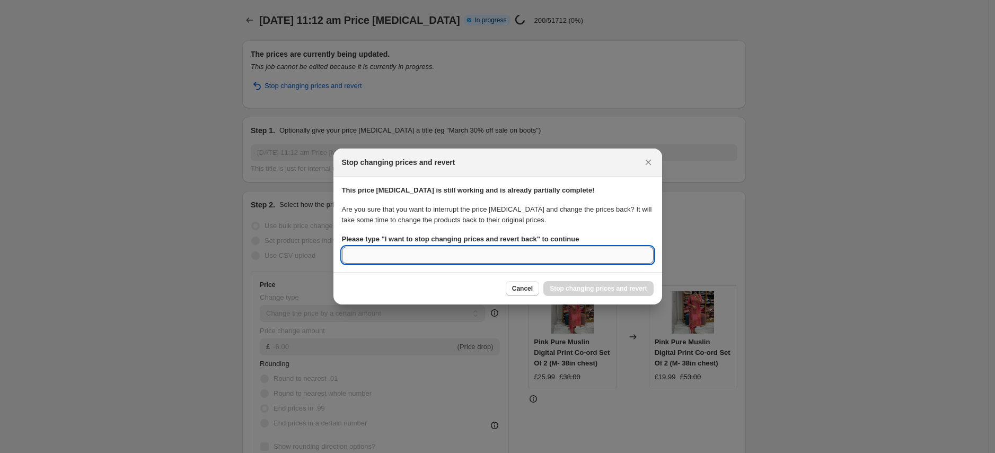
click at [458, 258] on input "Please type " I want to stop changing prices and revert back " to continue" at bounding box center [498, 255] width 312 height 17
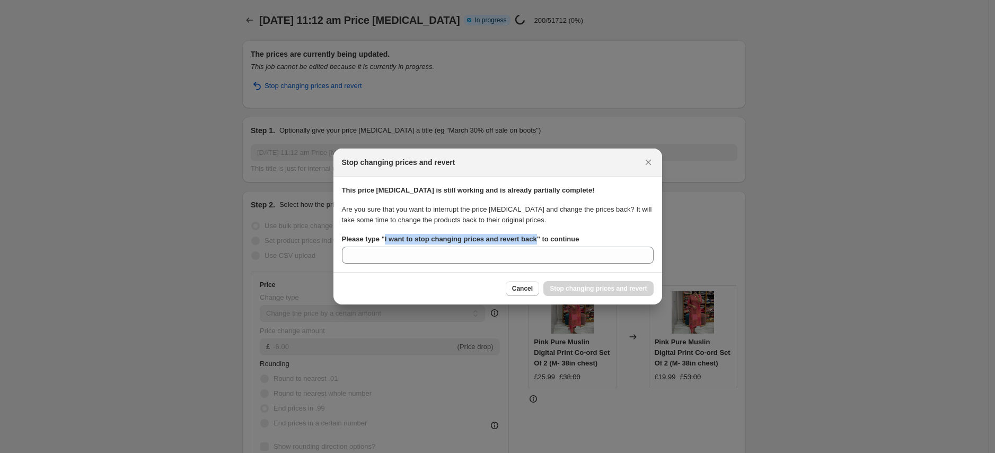
drag, startPoint x: 387, startPoint y: 240, endPoint x: 545, endPoint y: 242, distance: 157.5
click at [545, 242] on b "Please type " I want to stop changing prices and revert back " to continue" at bounding box center [461, 239] width 238 height 8
copy b "I want to stop changing prices and revert back"
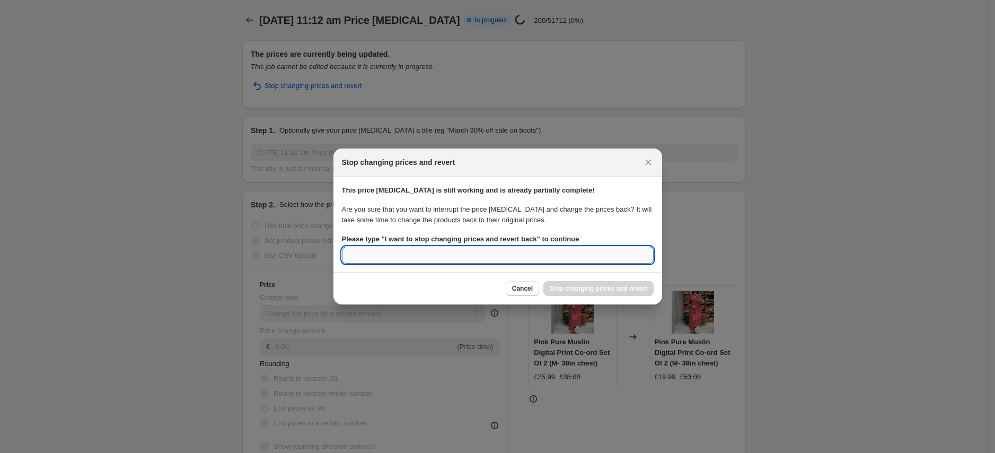
click at [467, 258] on input "Please type " I want to stop changing prices and revert back " to continue" at bounding box center [498, 255] width 312 height 17
paste input "I want to stop changing prices and revert back"
type input "I want to stop changing prices and revert back"
click at [563, 292] on span "Stop changing prices and revert" at bounding box center [598, 288] width 97 height 8
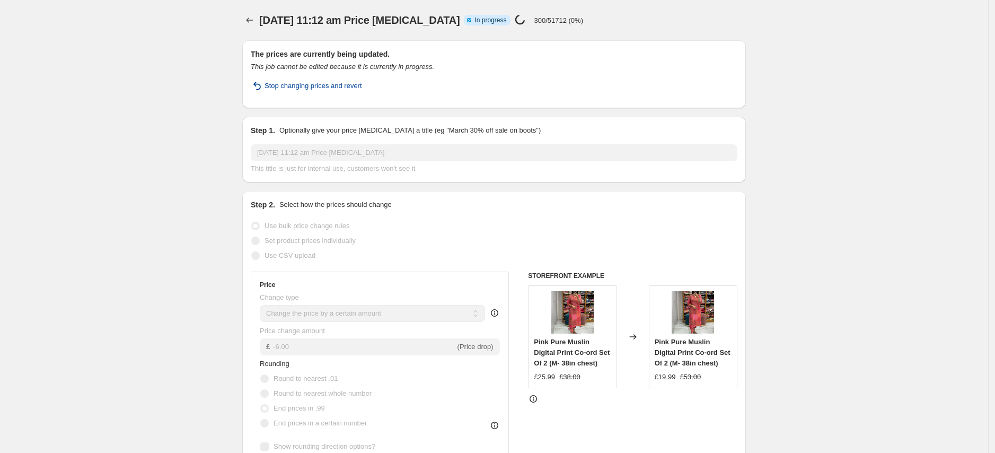
click at [357, 86] on span "Stop changing prices and revert" at bounding box center [314, 86] width 98 height 11
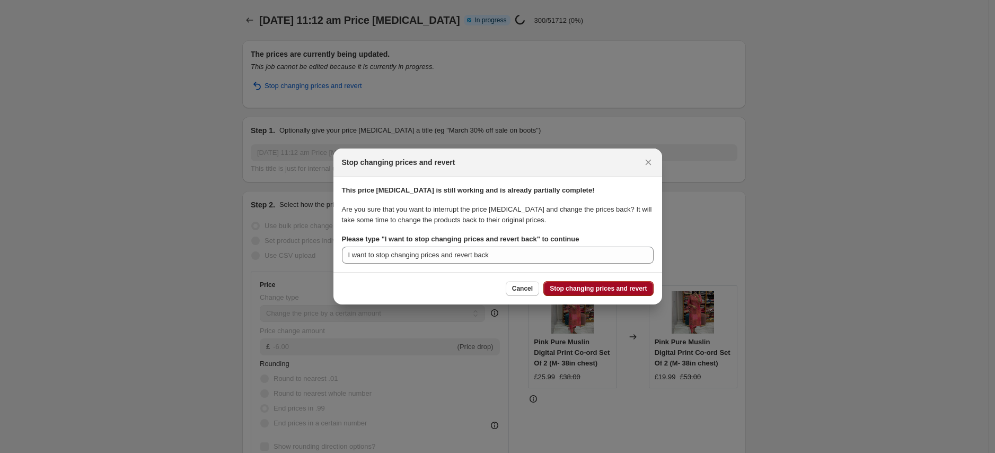
click at [577, 289] on span "Stop changing prices and revert" at bounding box center [598, 288] width 97 height 8
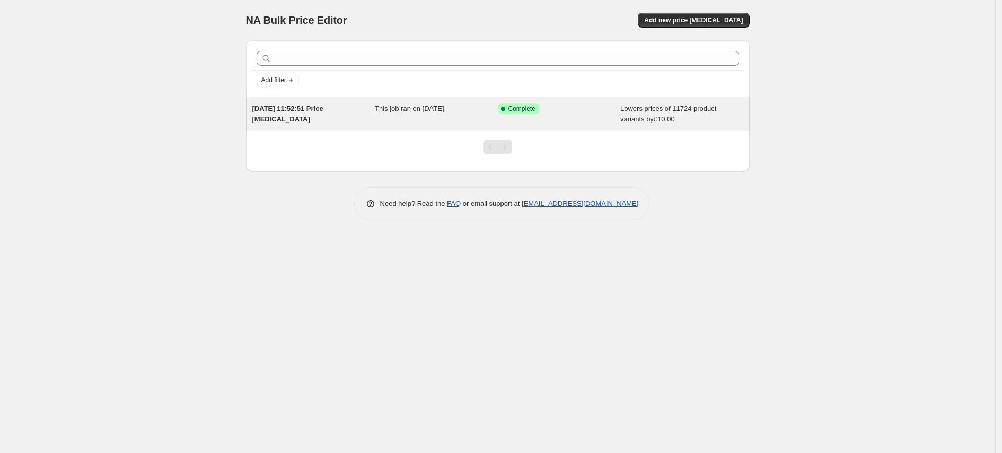
click at [571, 111] on div "Success Complete Complete" at bounding box center [551, 108] width 107 height 11
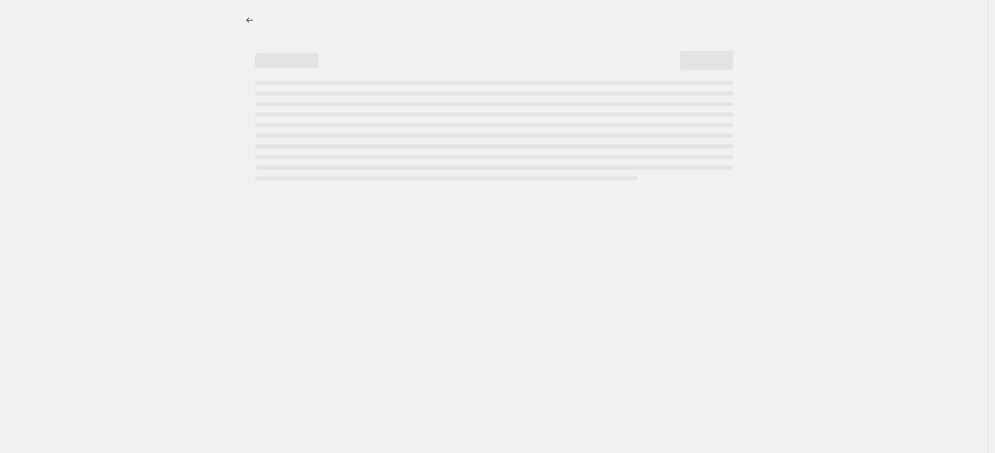
select select "by"
select select "percentage"
select select "vendor"
select select "product_status"
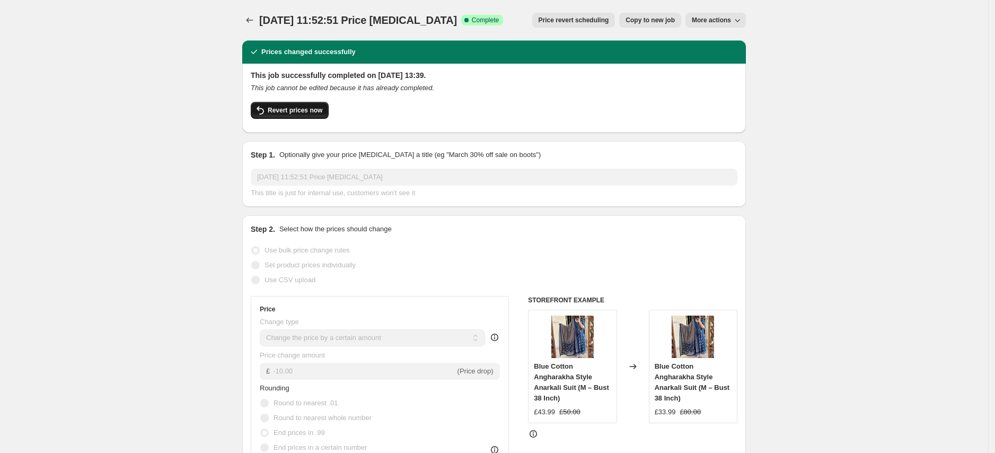
click at [302, 112] on span "Revert prices now" at bounding box center [295, 110] width 55 height 8
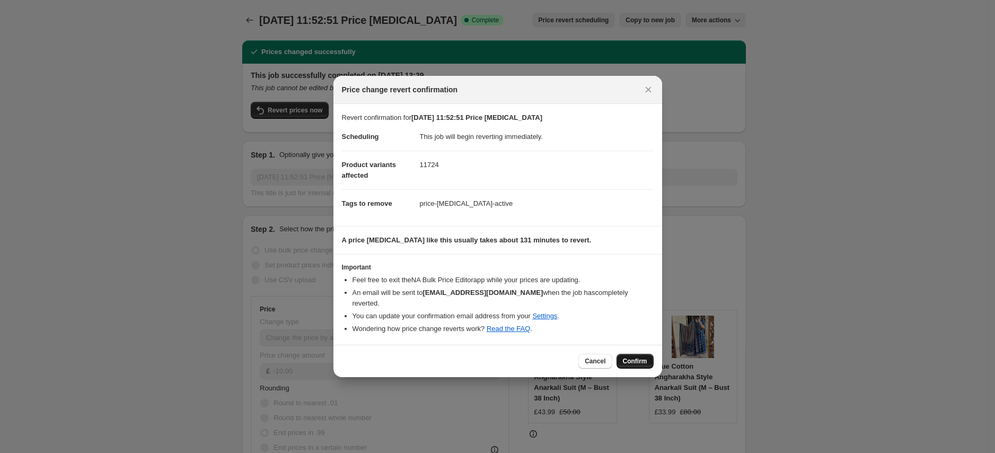
click at [635, 357] on span "Confirm" at bounding box center [635, 361] width 24 height 8
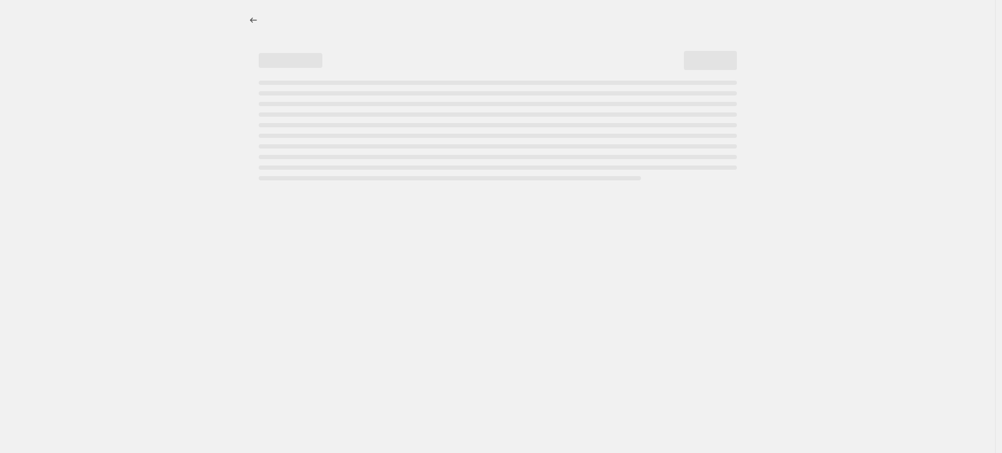
select select "by"
select select "percentage"
select select "vendor"
select select "product_status"
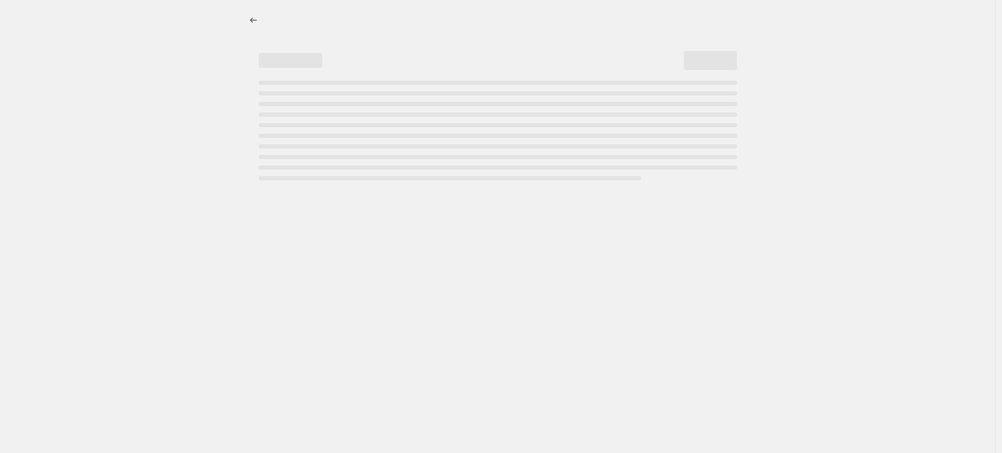
select select "by"
select select "percentage"
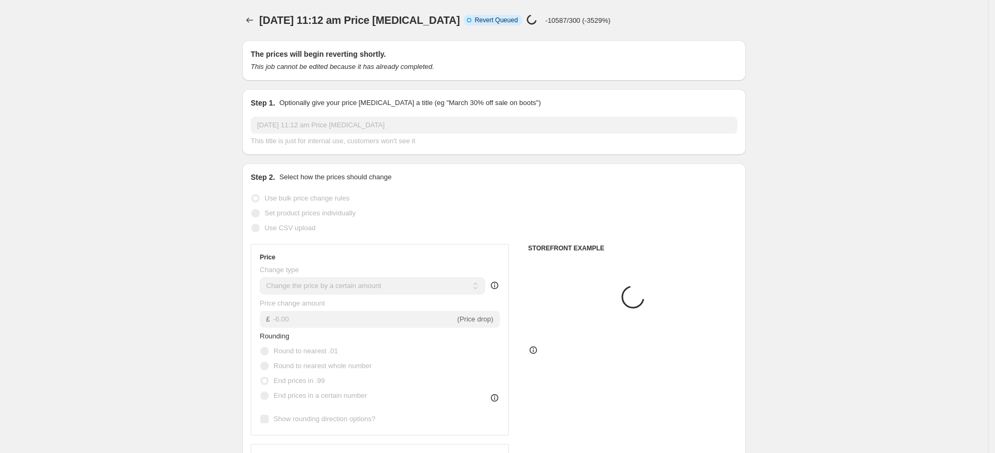
select select "vendor"
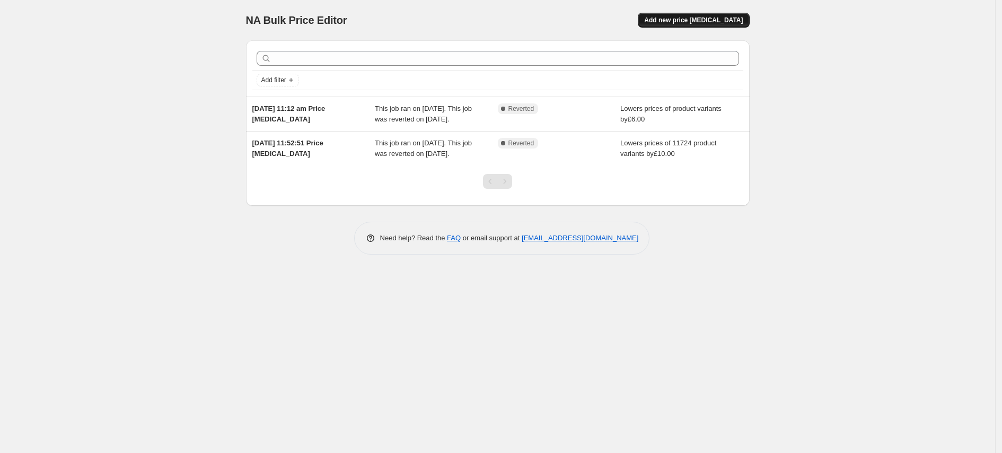
click at [721, 19] on span "Add new price [MEDICAL_DATA]" at bounding box center [693, 20] width 99 height 8
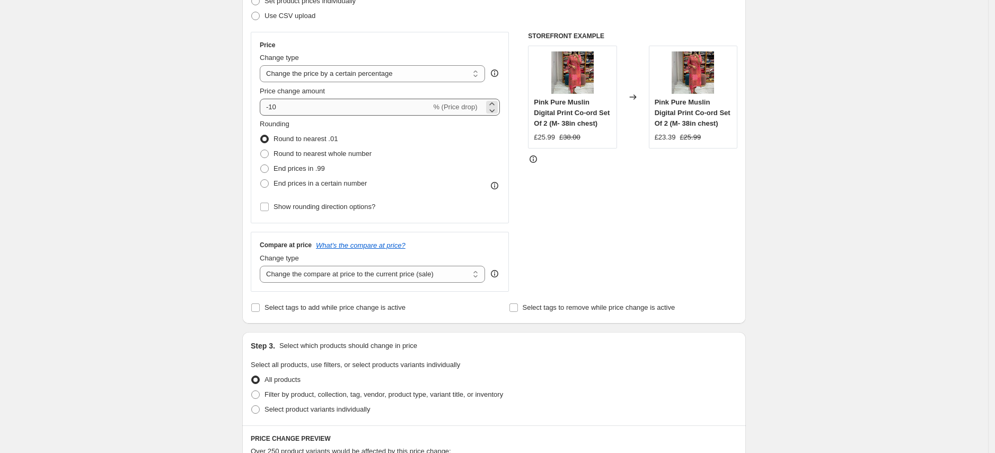
scroll to position [177, 0]
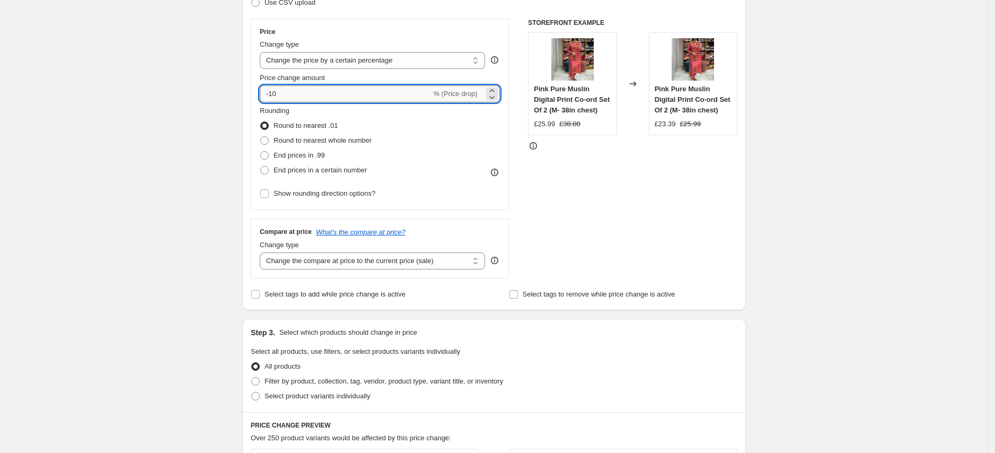
click at [291, 98] on input "-10" at bounding box center [345, 93] width 171 height 17
click at [317, 60] on select "Change the price to a certain amount Change the price by a certain amount Chang…" at bounding box center [372, 60] width 225 height 17
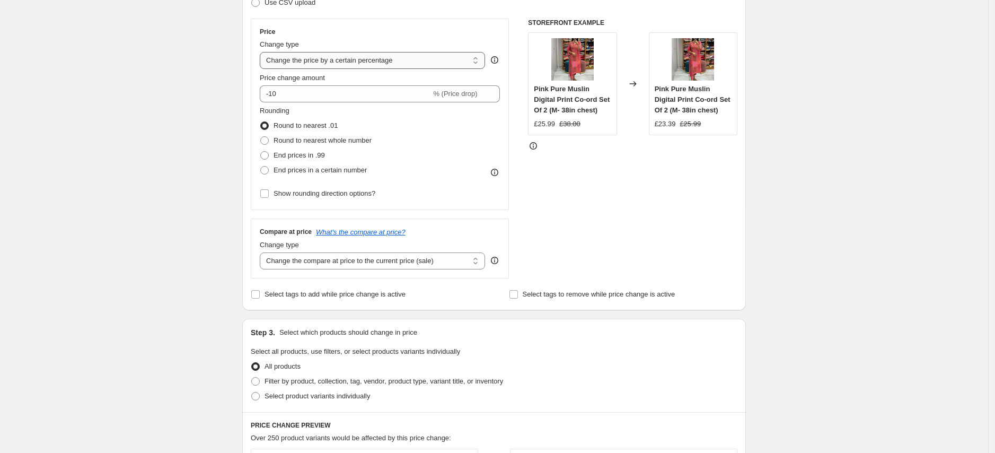
select select "by"
click at [263, 52] on select "Change the price to a certain amount Change the price by a certain amount Chang…" at bounding box center [372, 60] width 225 height 17
type input "-10.00"
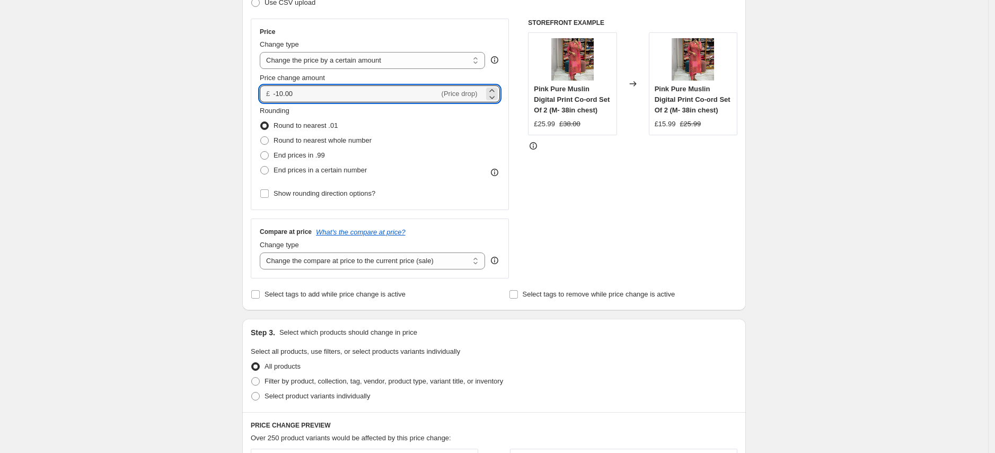
drag, startPoint x: 308, startPoint y: 97, endPoint x: 248, endPoint y: 94, distance: 60.5
click at [248, 94] on div "Step 2. Select how the prices should change Use bulk price change rules Set pro…" at bounding box center [494, 124] width 504 height 372
type input "-6.00"
click at [845, 153] on div "Create new price change job. This page is ready Create new price change job Dra…" at bounding box center [494, 360] width 989 height 1074
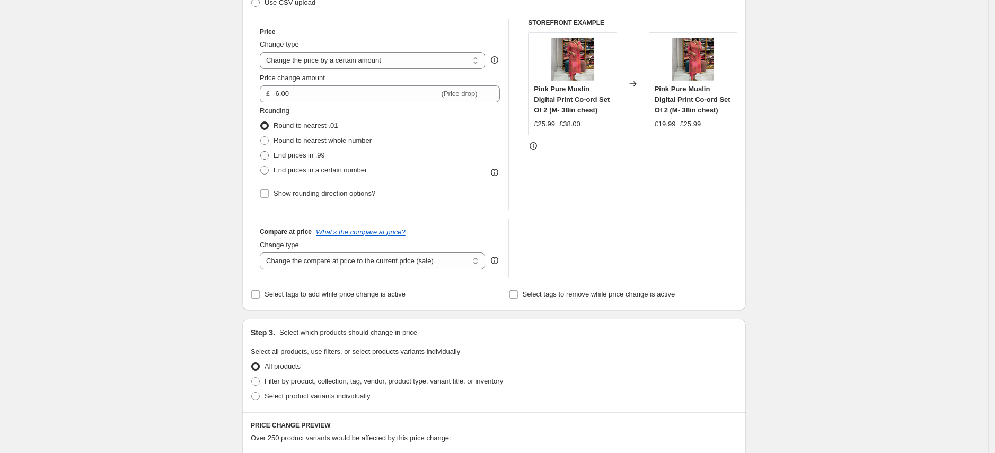
click at [319, 152] on span "End prices in .99" at bounding box center [299, 155] width 51 height 8
click at [261, 152] on input "End prices in .99" at bounding box center [260, 151] width 1 height 1
radio input "true"
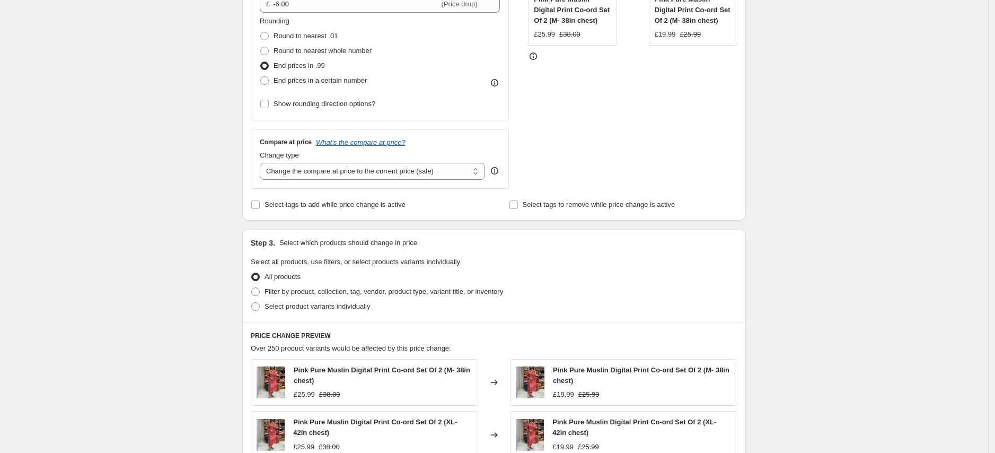
scroll to position [284, 0]
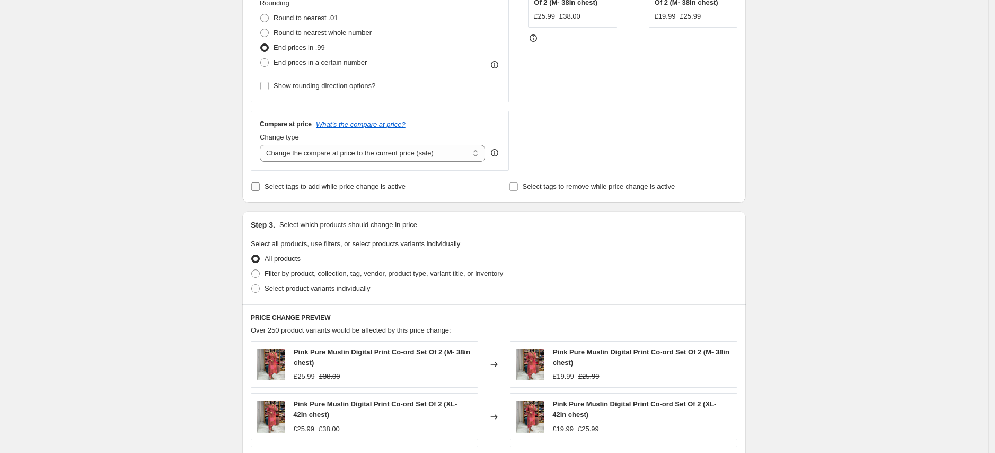
click at [406, 190] on span "Select tags to add while price change is active" at bounding box center [335, 186] width 141 height 11
click at [260, 190] on input "Select tags to add while price change is active" at bounding box center [255, 186] width 8 height 8
checkbox input "true"
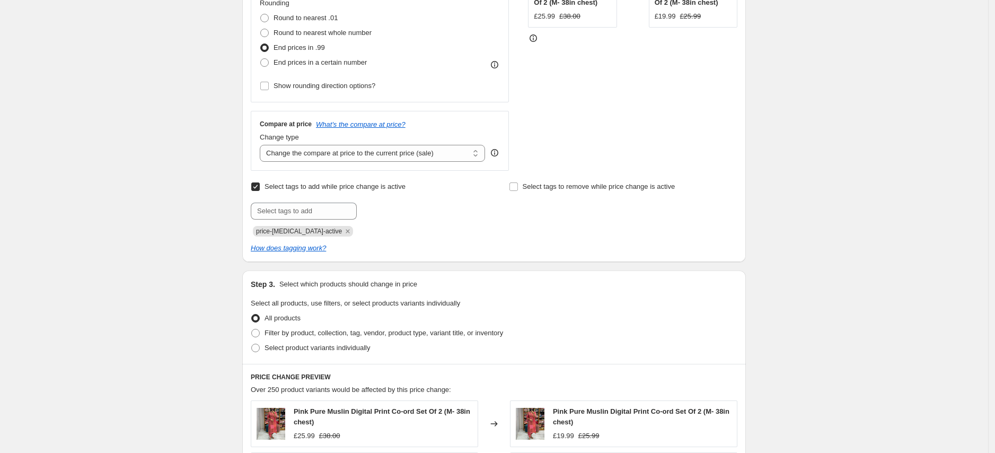
click at [541, 220] on div "Select tags to remove while price change is active" at bounding box center [623, 207] width 229 height 57
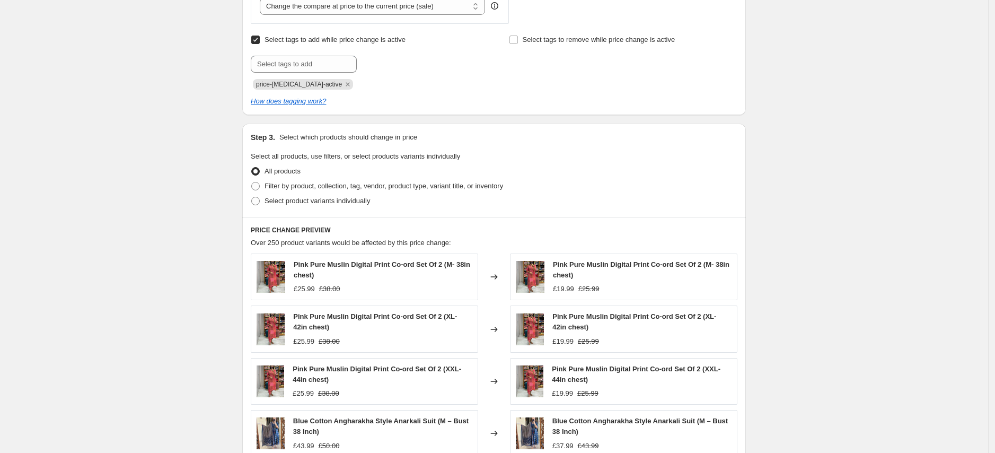
scroll to position [456, 0]
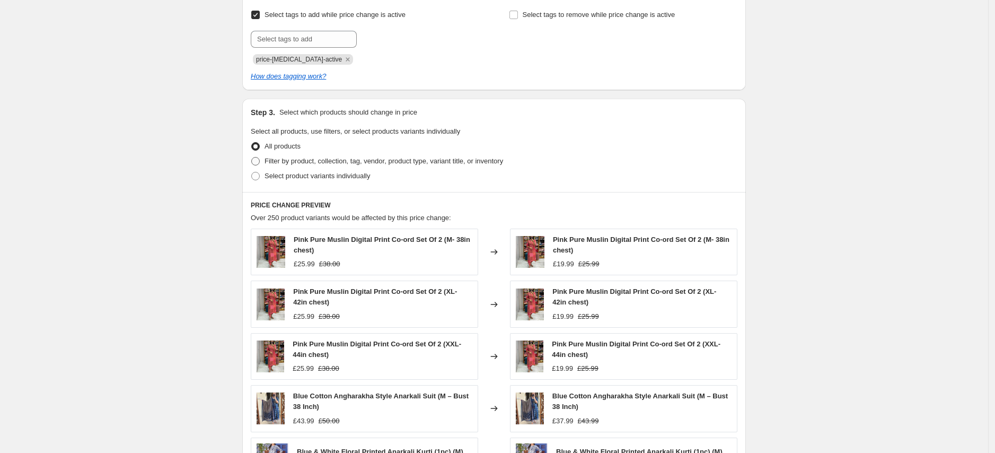
click at [404, 159] on span "Filter by product, collection, tag, vendor, product type, variant title, or inv…" at bounding box center [384, 161] width 239 height 8
click at [252, 158] on input "Filter by product, collection, tag, vendor, product type, variant title, or inv…" at bounding box center [251, 157] width 1 height 1
radio input "true"
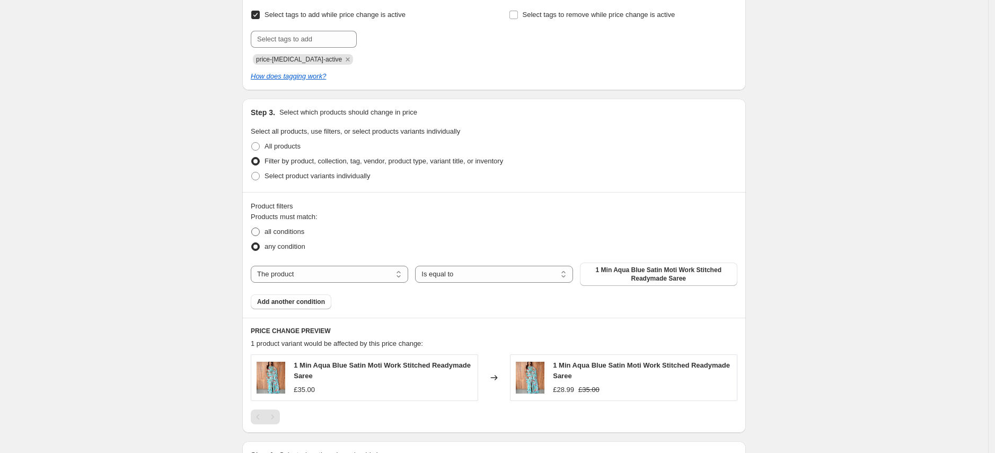
click at [303, 233] on span "all conditions" at bounding box center [285, 232] width 40 height 8
click at [252, 228] on input "all conditions" at bounding box center [251, 228] width 1 height 1
radio input "true"
click at [333, 273] on select "The product The product's collection The product's tag The product's vendor The…" at bounding box center [330, 274] width 158 height 17
select select "product_status"
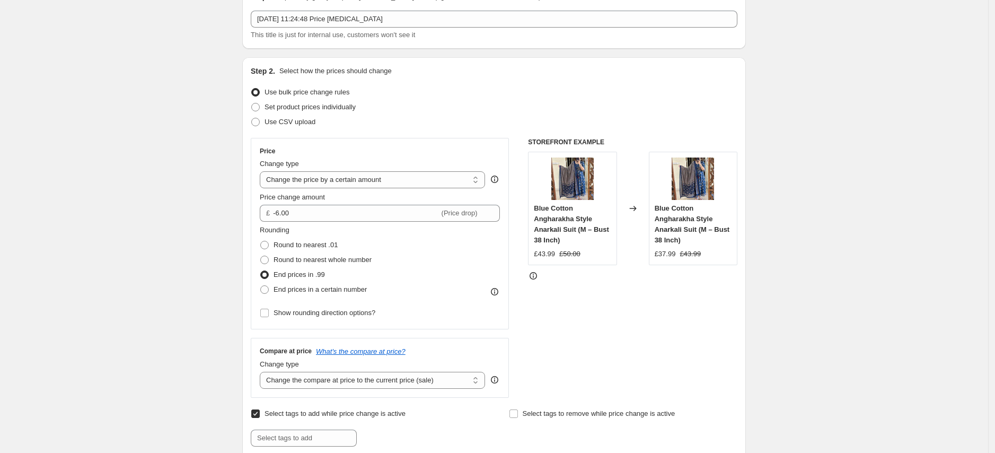
scroll to position [85, 0]
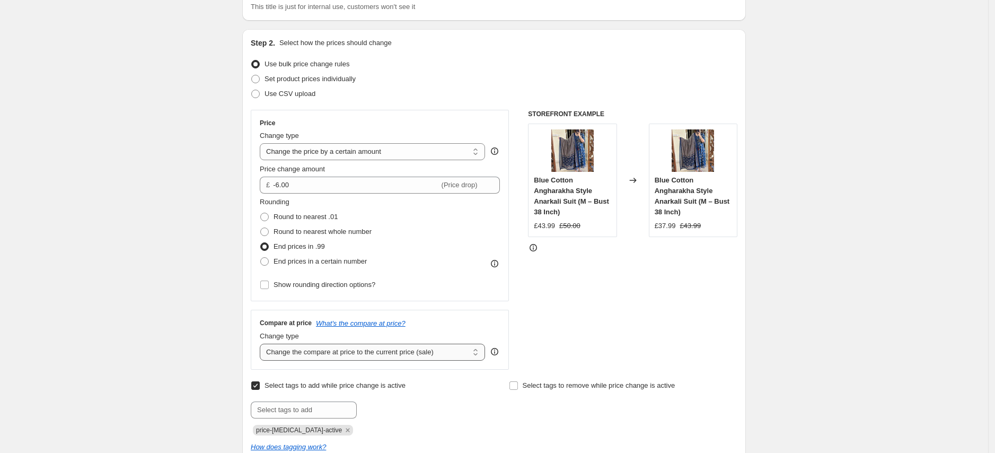
click at [438, 353] on select "Change the compare at price to the current price (sale) Change the compare at p…" at bounding box center [372, 352] width 225 height 17
select select "percentage"
click at [263, 344] on select "Change the compare at price to the current price (sale) Change the compare at p…" at bounding box center [372, 352] width 225 height 17
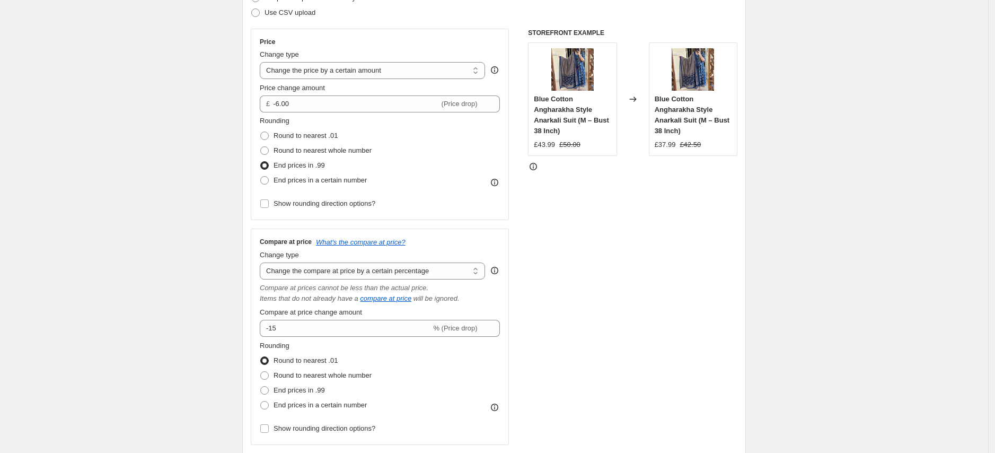
scroll to position [190, 0]
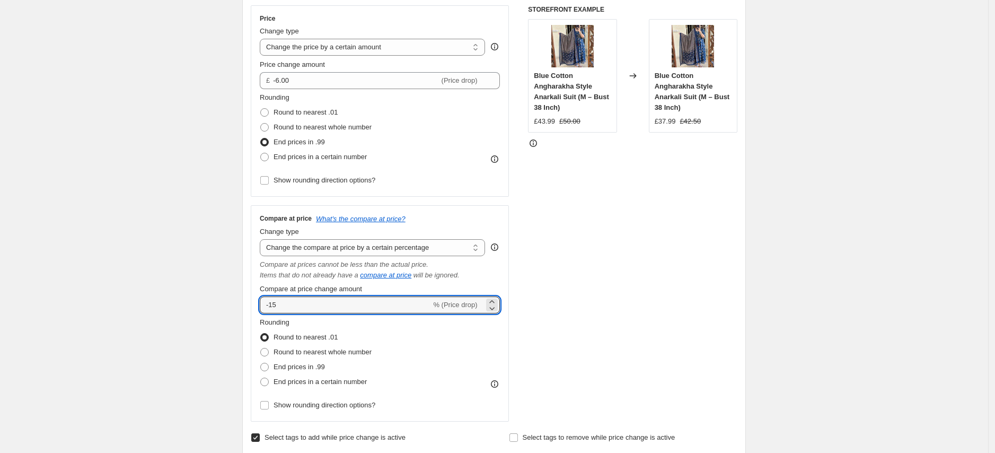
drag, startPoint x: 299, startPoint y: 311, endPoint x: 247, endPoint y: 300, distance: 53.0
click at [247, 300] on div "Step 2. Select how the prices should change Use bulk price change rules Set pro…" at bounding box center [494, 219] width 504 height 588
type input "40"
click at [638, 283] on div "STOREFRONT EXAMPLE Blue Cotton Angharakha Style Anarkali Suit (M – Bust 38 Inch…" at bounding box center [632, 213] width 209 height 416
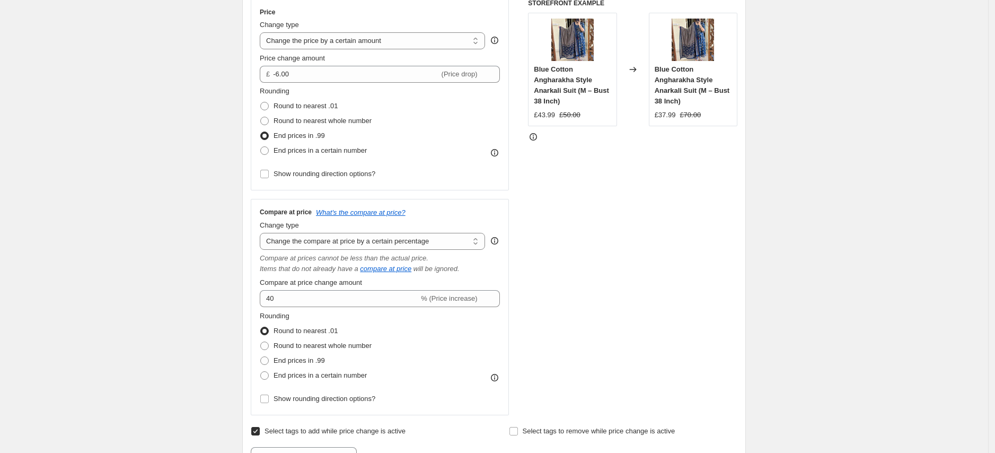
scroll to position [240, 0]
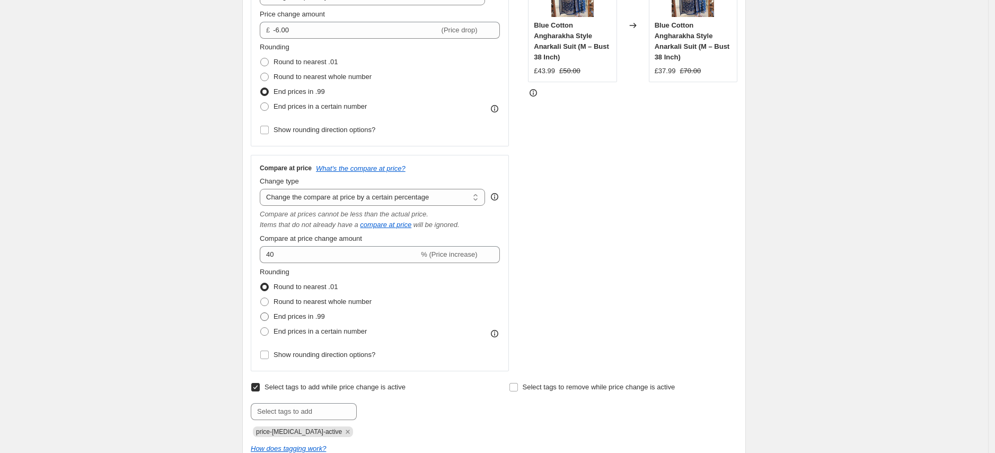
click at [304, 318] on span "End prices in .99" at bounding box center [299, 316] width 51 height 8
click at [261, 313] on input "End prices in .99" at bounding box center [260, 312] width 1 height 1
radio input "true"
click at [306, 298] on span "Round to nearest whole number" at bounding box center [323, 302] width 98 height 8
click at [261, 298] on input "Round to nearest whole number" at bounding box center [260, 298] width 1 height 1
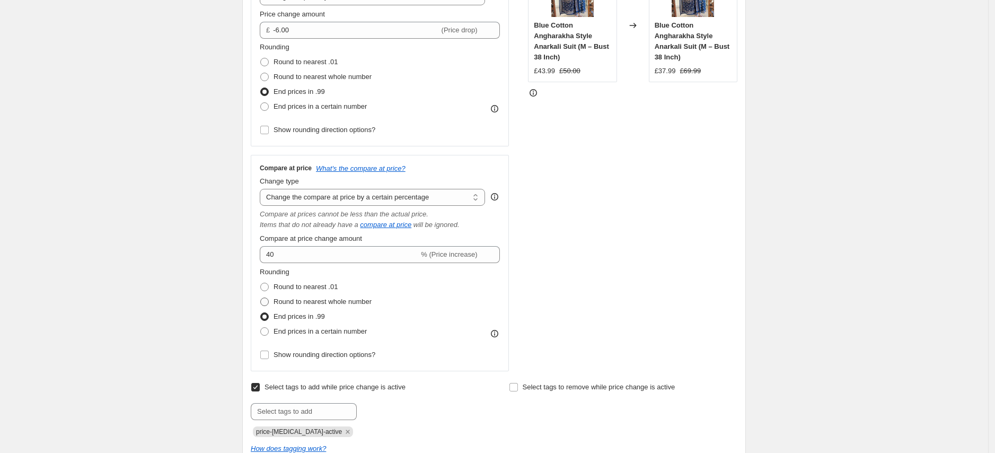
radio input "true"
click at [317, 312] on span "End prices in .99" at bounding box center [299, 314] width 51 height 8
click at [261, 311] on input "End prices in .99" at bounding box center [260, 310] width 1 height 1
radio input "true"
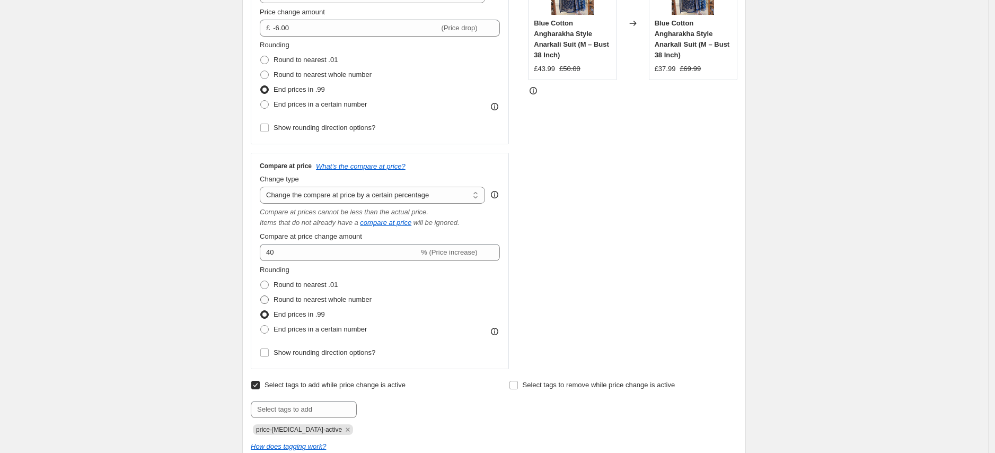
click at [345, 299] on span "Round to nearest whole number" at bounding box center [323, 299] width 98 height 8
click at [261, 296] on input "Round to nearest whole number" at bounding box center [260, 295] width 1 height 1
radio input "true"
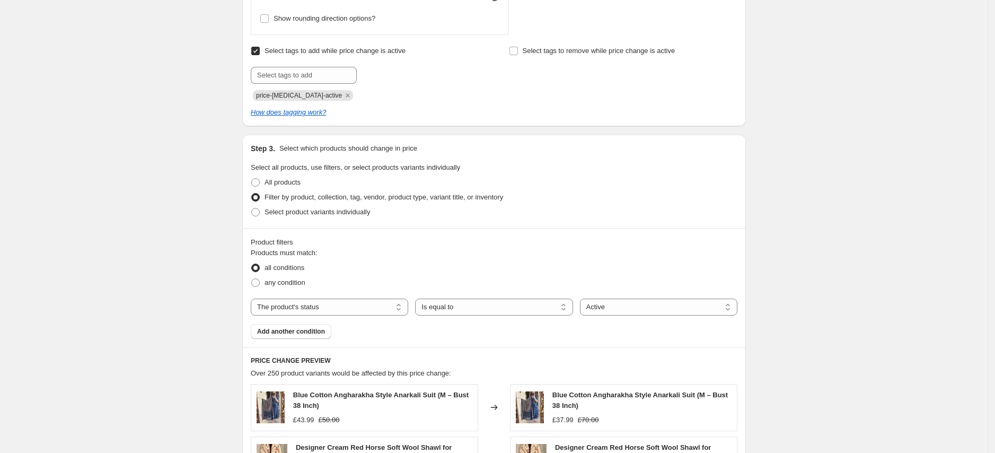
scroll to position [953, 0]
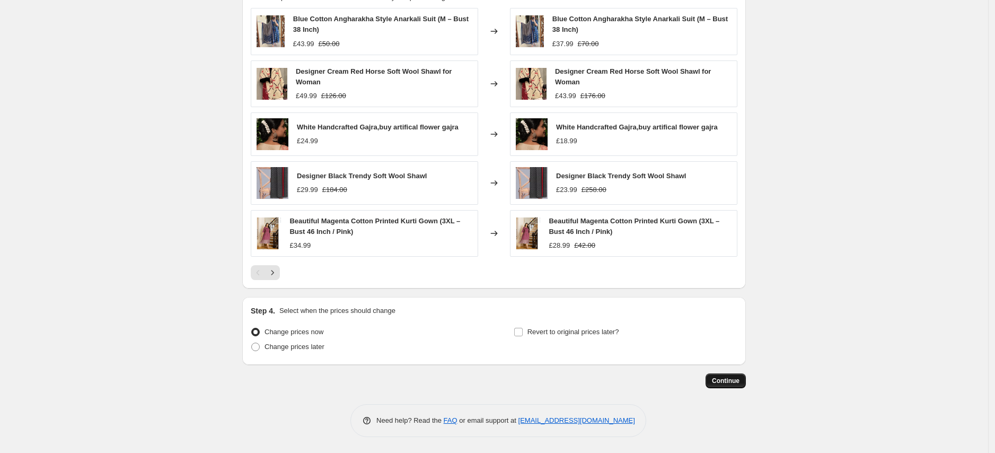
click at [737, 381] on span "Continue" at bounding box center [726, 381] width 28 height 8
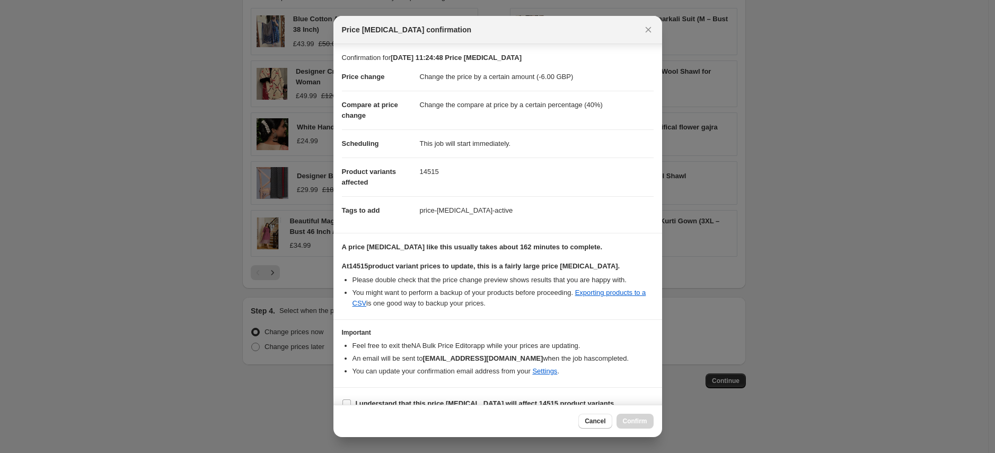
scroll to position [14, 0]
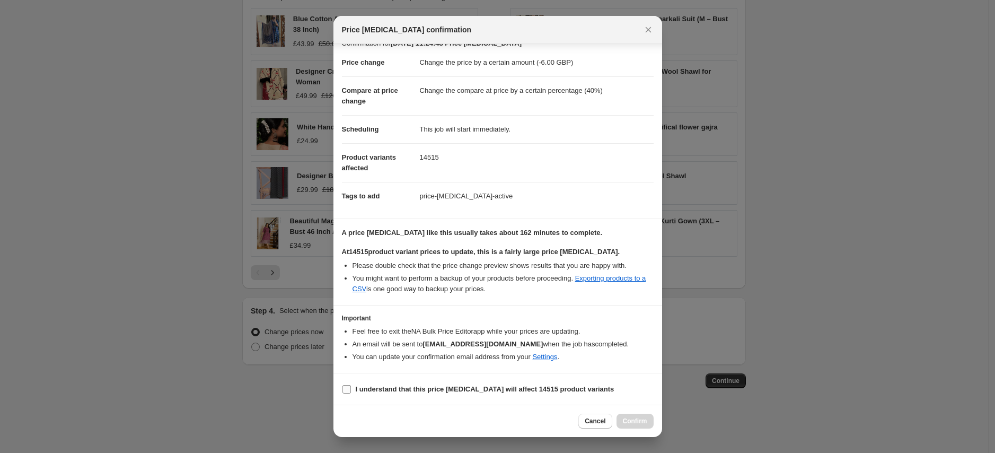
click at [348, 387] on input "I understand that this price change job will affect 14515 product variants" at bounding box center [347, 389] width 8 height 8
checkbox input "true"
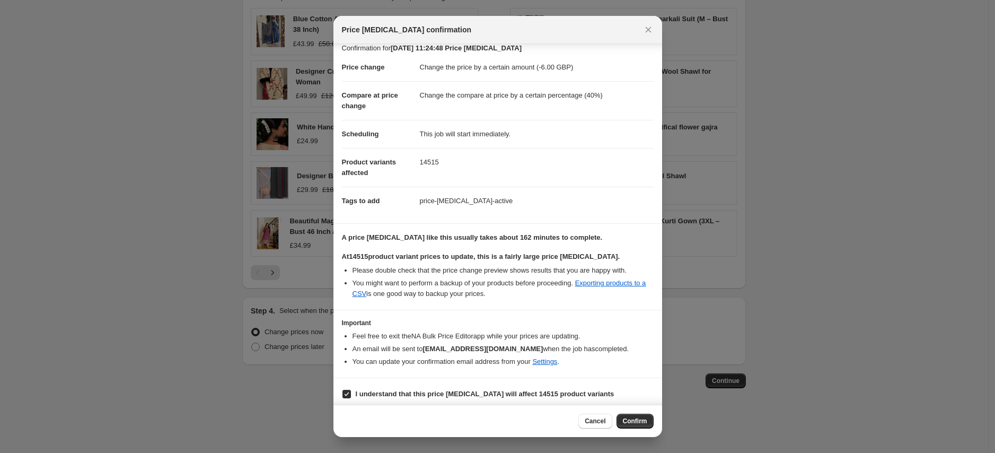
scroll to position [0, 0]
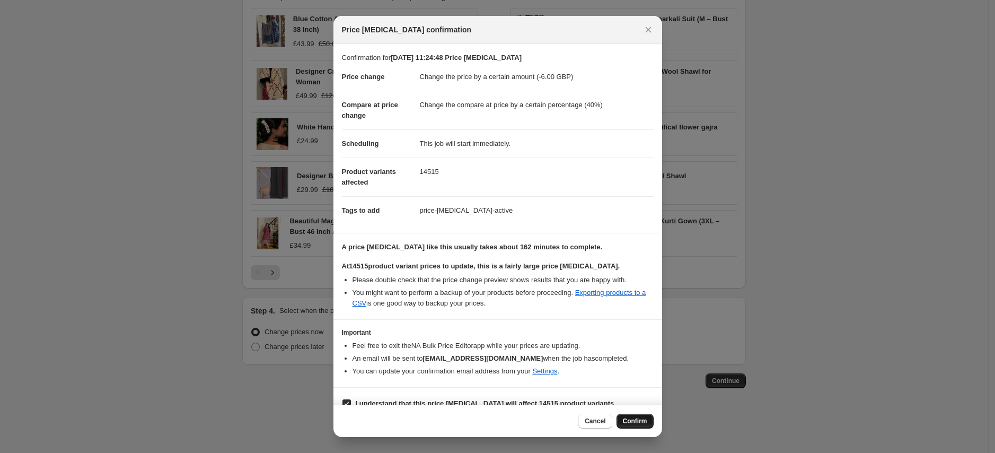
click at [638, 423] on span "Confirm" at bounding box center [635, 421] width 24 height 8
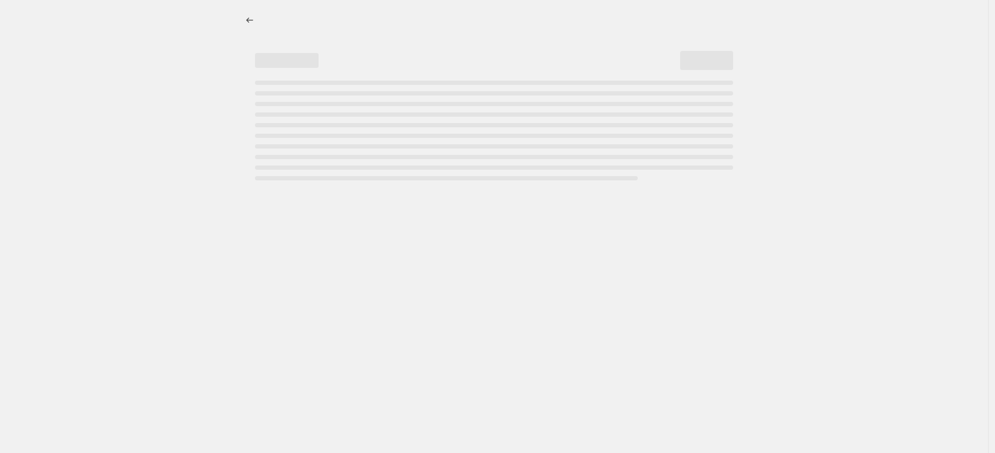
select select "by"
select select "percentage"
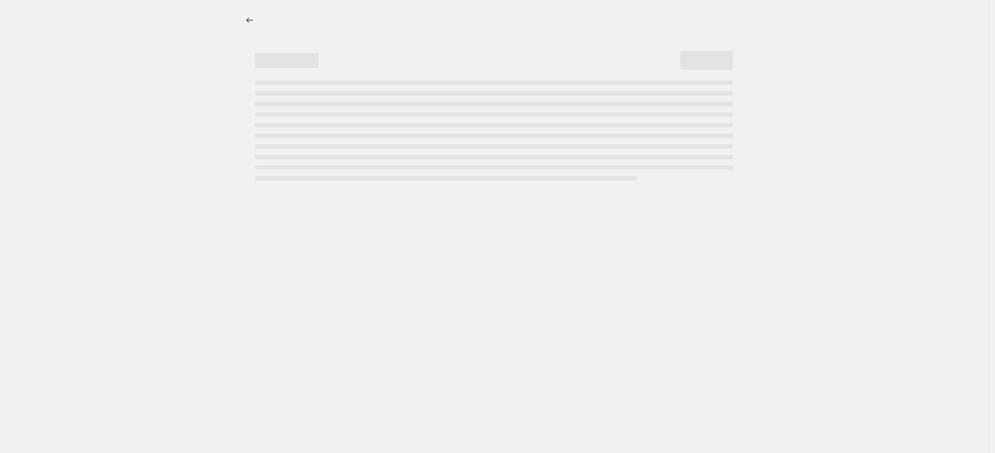
select select "by"
select select "percentage"
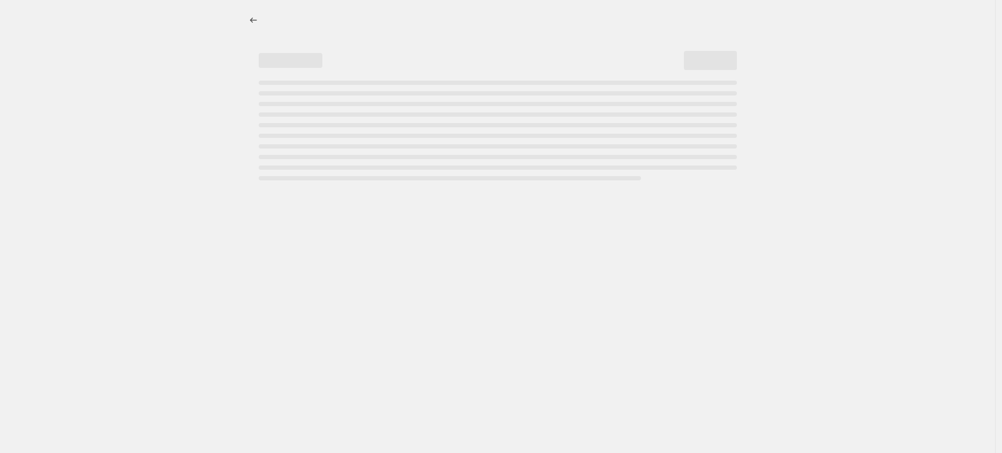
select select "by"
select select "percentage"
